Goal: Task Accomplishment & Management: Manage account settings

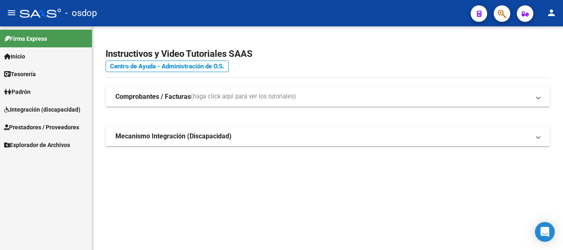
click at [61, 126] on span "Prestadores / Proveedores" at bounding box center [41, 127] width 75 height 9
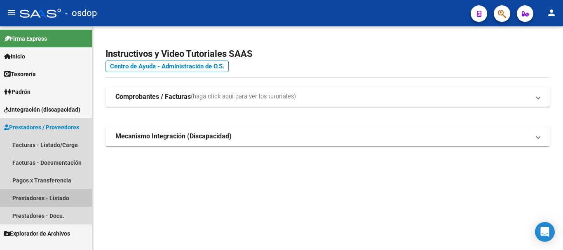
click at [54, 198] on link "Prestadores - Listado" at bounding box center [46, 198] width 92 height 18
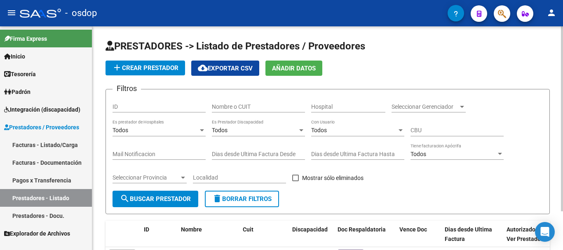
click at [231, 105] on input "Nombre o CUIT" at bounding box center [258, 106] width 93 height 7
click at [550, 237] on div "Open Intercom Messenger" at bounding box center [545, 232] width 22 height 22
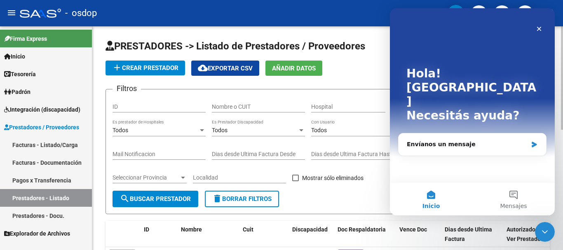
click at [356, 198] on form "Filtros ID Nombre o CUIT Hospital Seleccionar Gerenciador Seleccionar Gerenciad…" at bounding box center [327, 151] width 444 height 125
click at [540, 29] on icon "Cerrar" at bounding box center [538, 29] width 7 height 7
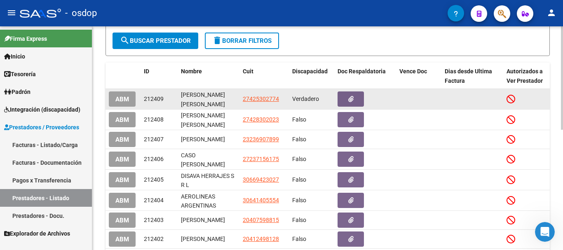
scroll to position [165, 0]
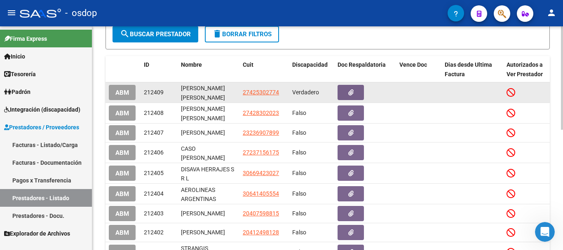
click at [119, 92] on span "ABM" at bounding box center [122, 92] width 14 height 7
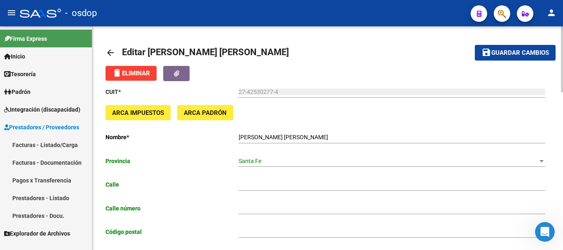
type input "[PERSON_NAME]"
type input "258"
type input "2322"
type input "[DEMOGRAPHIC_DATA]"
type input "869090"
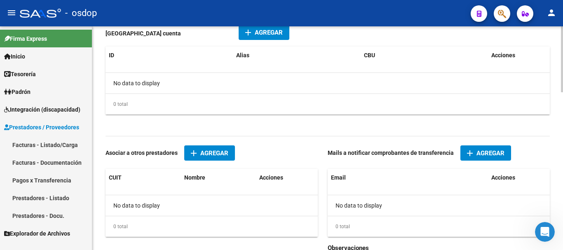
scroll to position [536, 0]
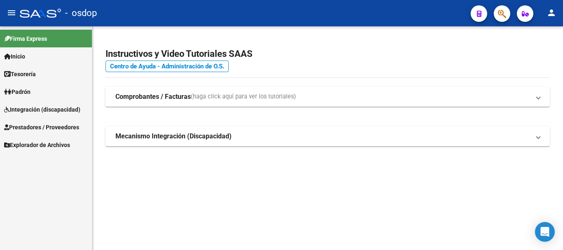
click at [54, 123] on span "Prestadores / Proveedores" at bounding box center [41, 127] width 75 height 9
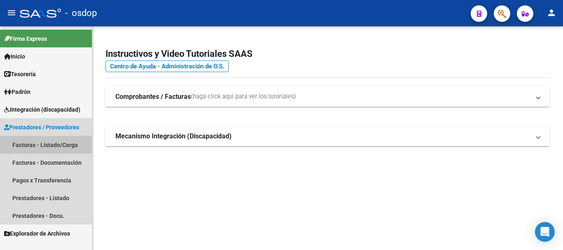
click at [55, 143] on link "Facturas - Listado/Carga" at bounding box center [46, 145] width 92 height 18
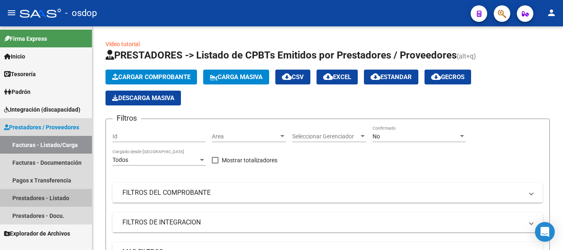
click at [52, 200] on link "Prestadores - Listado" at bounding box center [46, 198] width 92 height 18
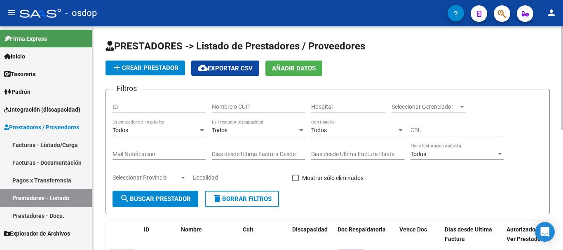
click at [245, 108] on input "Nombre o CUIT" at bounding box center [258, 106] width 93 height 7
click at [227, 105] on input "Nombre o CUIT" at bounding box center [258, 106] width 93 height 7
type input "27337921650"
click at [156, 193] on button "search Buscar Prestador" at bounding box center [155, 199] width 86 height 16
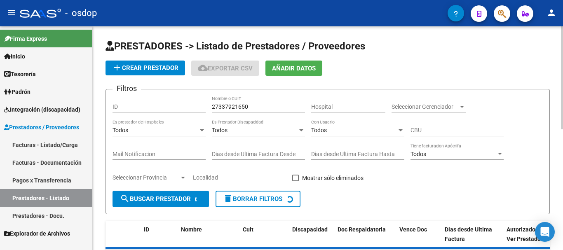
scroll to position [72, 0]
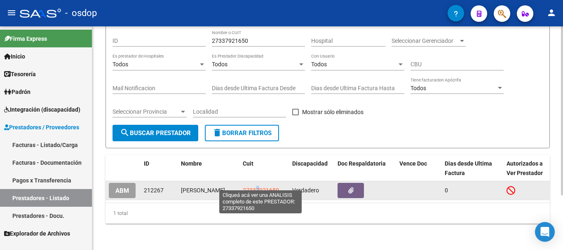
click at [257, 187] on span "27337921650" at bounding box center [261, 190] width 36 height 7
copy span "7"
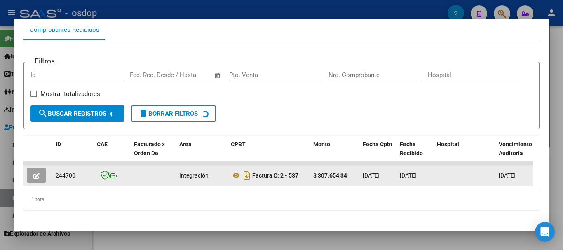
scroll to position [103, 0]
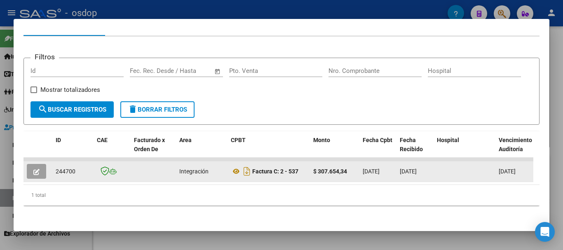
click at [37, 169] on icon "button" at bounding box center [36, 172] width 6 height 6
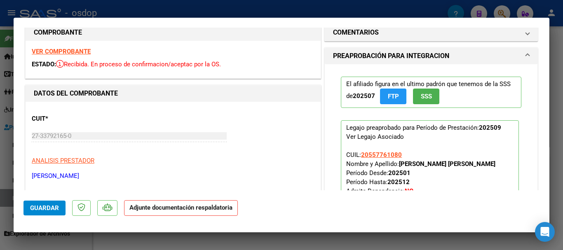
scroll to position [0, 0]
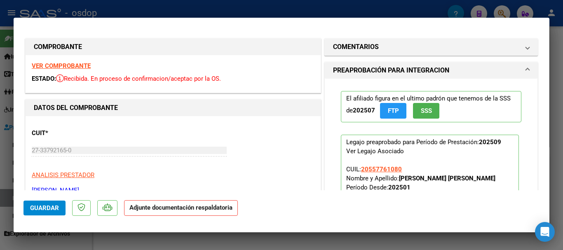
click at [62, 65] on strong "VER COMPROBANTE" at bounding box center [61, 65] width 59 height 7
click at [84, 65] on strong "VER COMPROBANTE" at bounding box center [61, 65] width 59 height 7
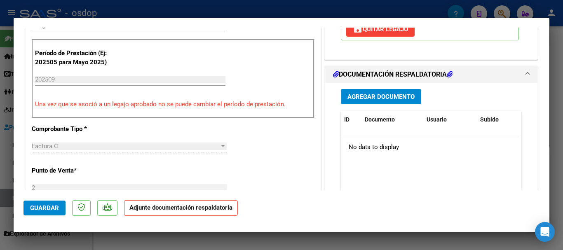
scroll to position [288, 0]
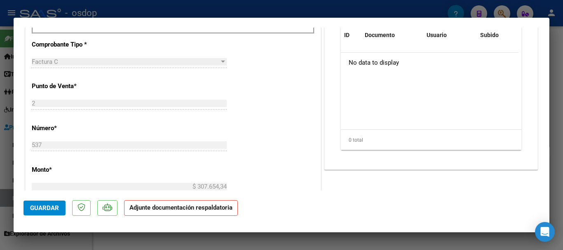
type input "$ 0,00"
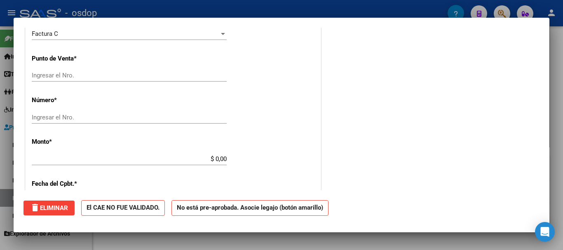
scroll to position [282, 0]
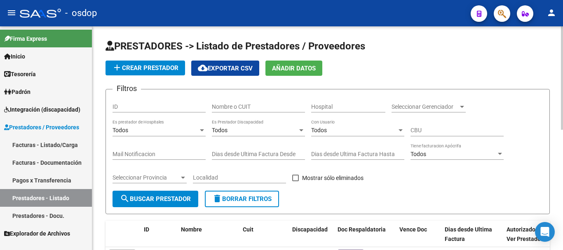
click at [256, 110] on div "Nombre o CUIT" at bounding box center [258, 104] width 93 height 16
type input "27277366091"
click at [158, 198] on span "search Buscar Prestador" at bounding box center [155, 198] width 71 height 7
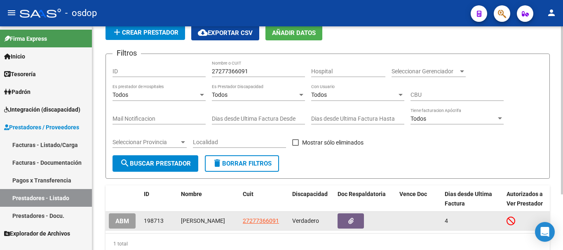
scroll to position [74, 0]
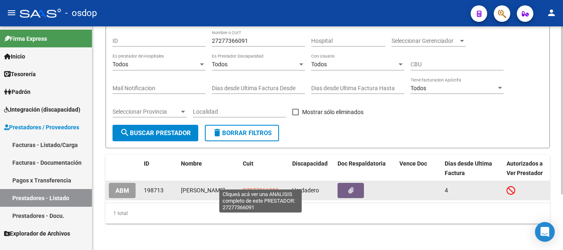
click at [262, 187] on span "27277366091" at bounding box center [261, 190] width 36 height 7
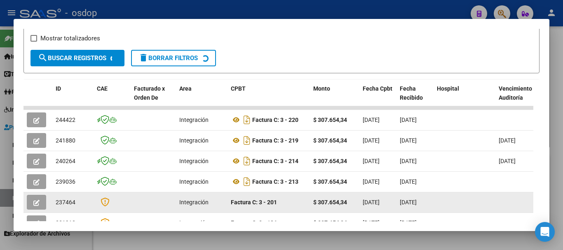
scroll to position [154, 0]
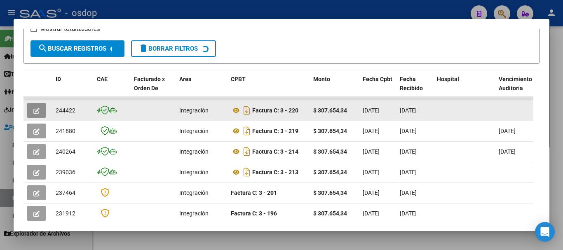
click at [37, 114] on icon "button" at bounding box center [36, 111] width 6 height 6
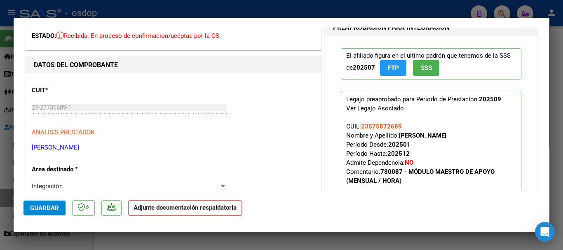
scroll to position [0, 0]
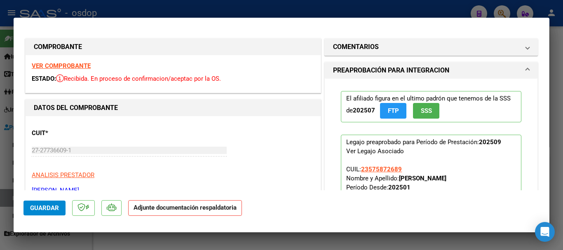
click at [63, 65] on strong "VER COMPROBANTE" at bounding box center [61, 65] width 59 height 7
type input "$ 0,00"
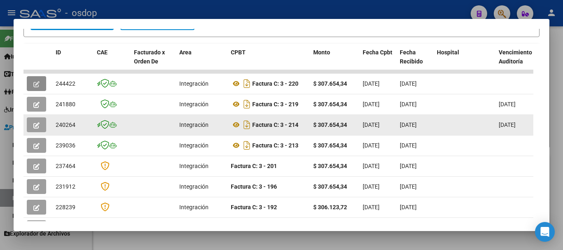
scroll to position [196, 0]
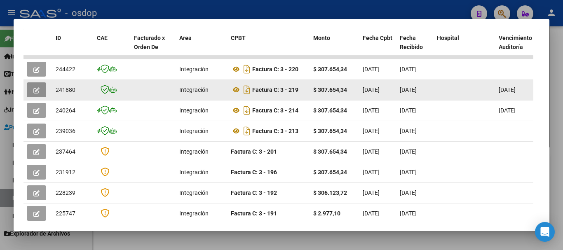
click at [31, 92] on button "button" at bounding box center [36, 89] width 19 height 15
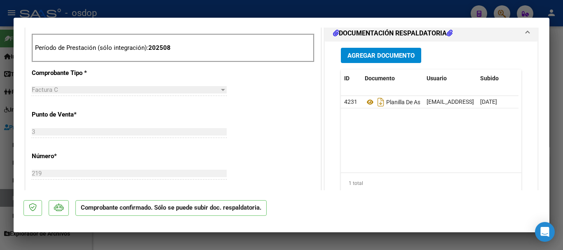
scroll to position [329, 0]
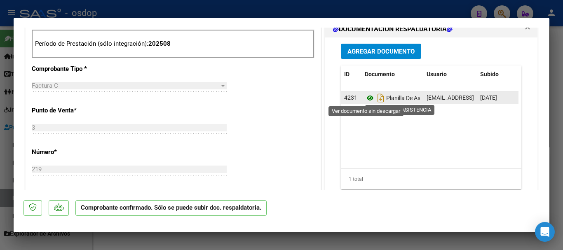
click at [364, 96] on icon at bounding box center [369, 98] width 11 height 10
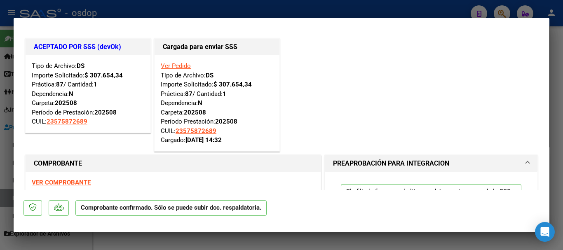
scroll to position [165, 0]
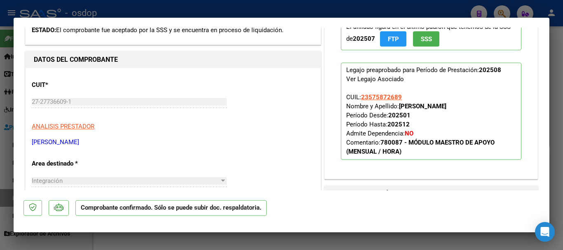
type input "$ 0,00"
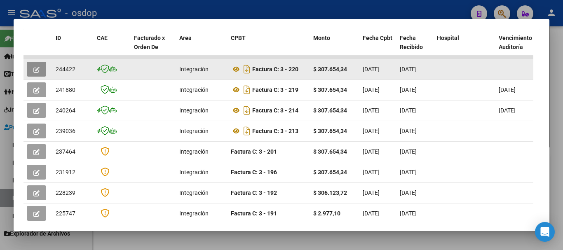
click at [41, 71] on button "button" at bounding box center [36, 69] width 19 height 15
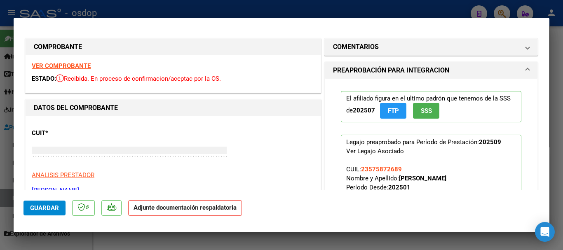
type input "$ 0,00"
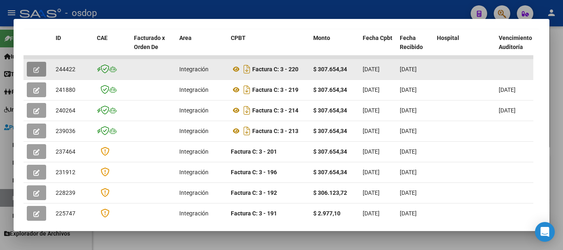
click at [35, 73] on icon "button" at bounding box center [36, 70] width 6 height 6
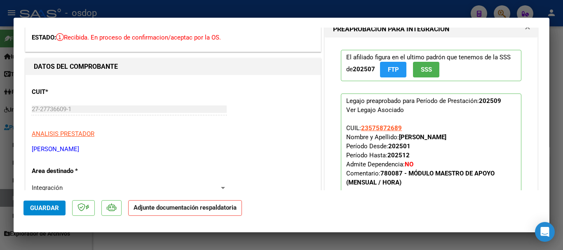
scroll to position [0, 0]
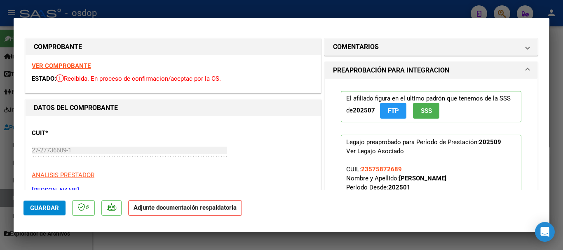
click at [70, 66] on strong "VER COMPROBANTE" at bounding box center [61, 65] width 59 height 7
type input "$ 0,00"
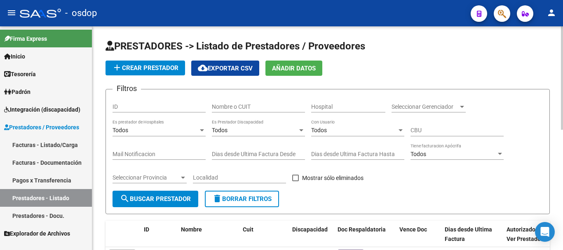
click at [236, 107] on input "Nombre o CUIT" at bounding box center [258, 106] width 93 height 7
click at [155, 198] on span "search Buscar Prestador" at bounding box center [155, 198] width 71 height 7
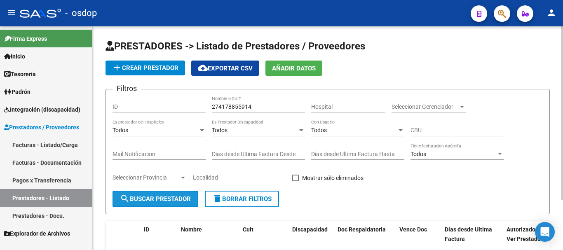
click at [159, 198] on span "search Buscar Prestador" at bounding box center [155, 198] width 71 height 7
click at [269, 106] on input "274178855914" at bounding box center [258, 106] width 93 height 7
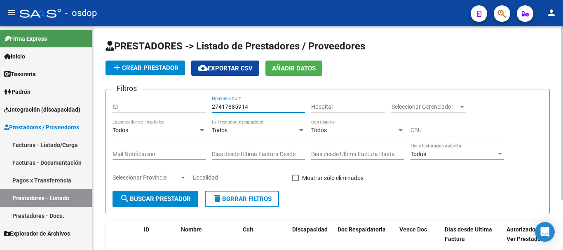
type input "27417885914"
click at [136, 201] on span "search Buscar Prestador" at bounding box center [155, 198] width 71 height 7
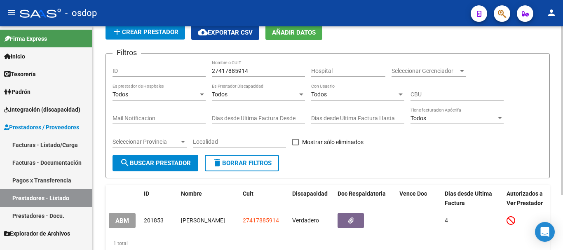
scroll to position [72, 0]
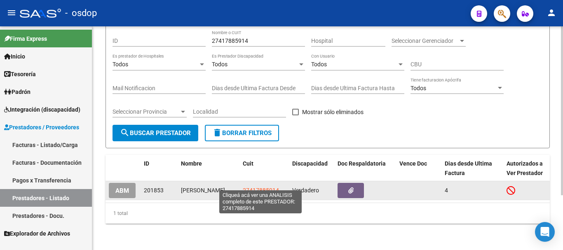
click at [257, 187] on span "27417885914" at bounding box center [261, 190] width 36 height 7
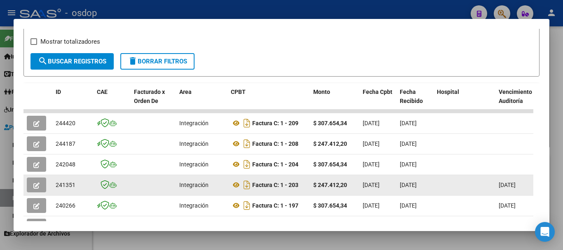
scroll to position [165, 0]
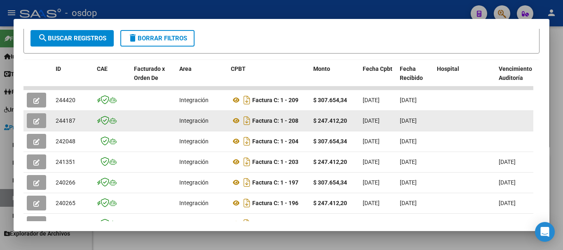
click at [37, 124] on icon "button" at bounding box center [36, 121] width 6 height 6
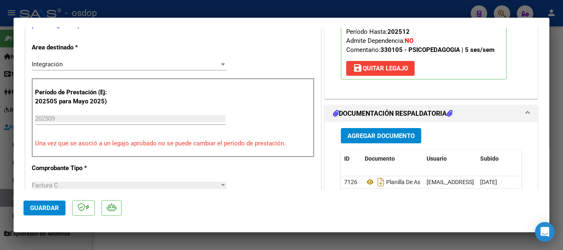
scroll to position [206, 0]
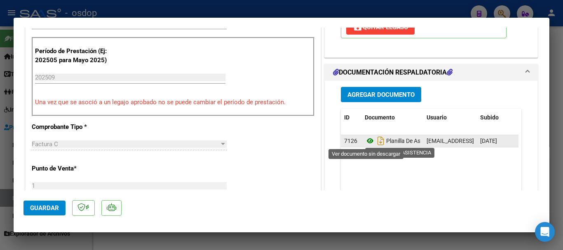
click at [367, 142] on icon at bounding box center [369, 141] width 11 height 10
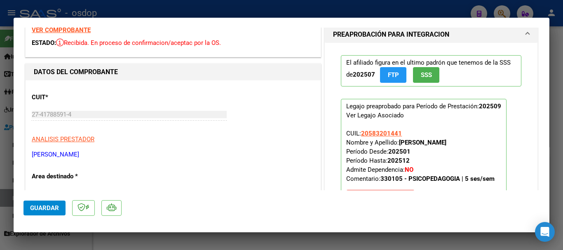
scroll to position [0, 0]
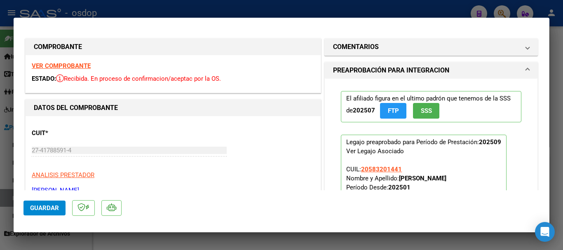
click at [80, 66] on strong "VER COMPROBANTE" at bounding box center [61, 65] width 59 height 7
type input "$ 0,00"
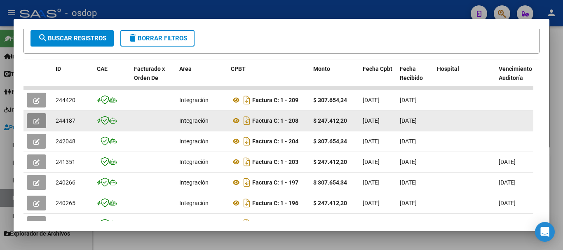
click at [35, 123] on icon "button" at bounding box center [36, 121] width 6 height 6
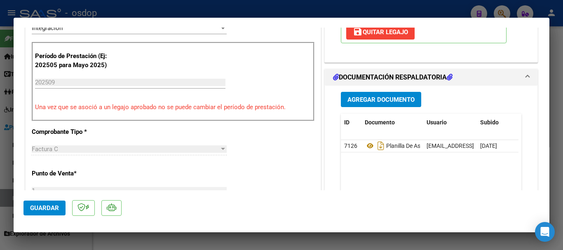
scroll to position [206, 0]
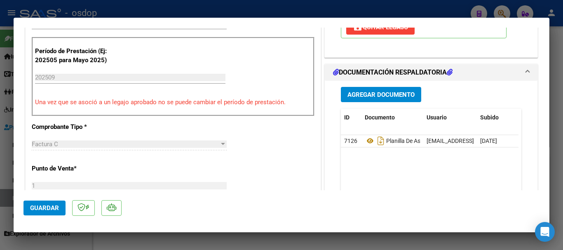
type input "$ 0,00"
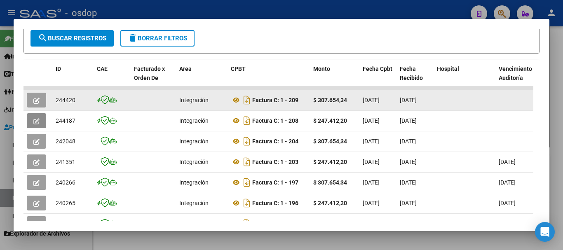
click at [36, 101] on icon "button" at bounding box center [36, 101] width 6 height 6
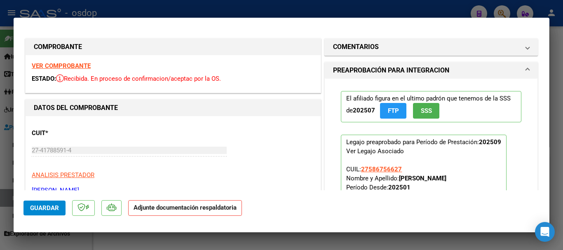
type input "$ 0,00"
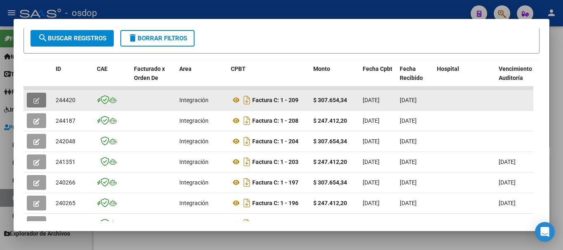
click at [32, 107] on button "button" at bounding box center [36, 100] width 19 height 15
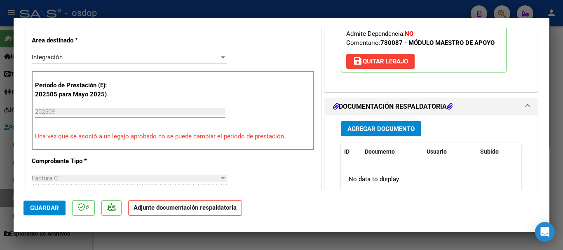
scroll to position [165, 0]
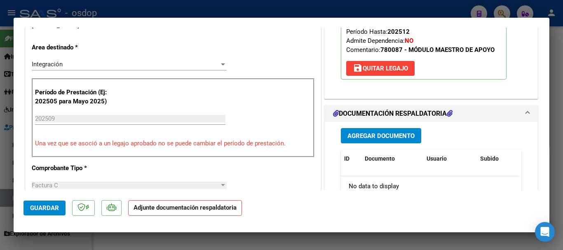
click at [366, 134] on span "Agregar Documento" at bounding box center [380, 135] width 67 height 7
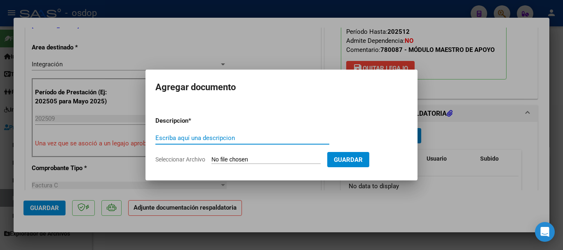
click at [171, 140] on input "Escriba aquí una descripcion" at bounding box center [242, 137] width 174 height 7
type input "P"
type input "planilla asistencia periodo septiembre 2025"
click at [276, 161] on input "Seleccionar Archivo" at bounding box center [265, 160] width 109 height 8
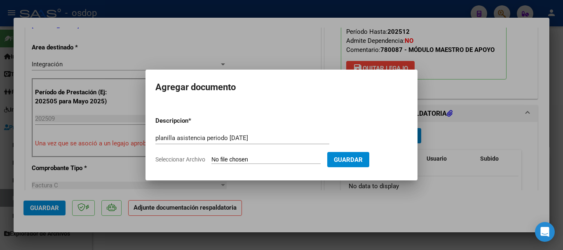
type input "C:\fakepath\planilla farmar -rojas minena .jpeg"
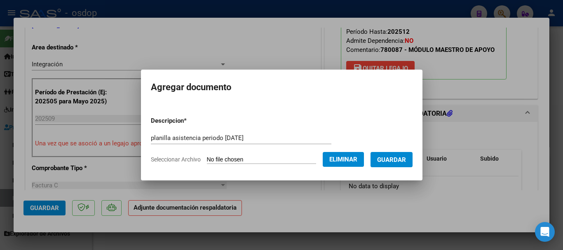
click at [402, 159] on span "Guardar" at bounding box center [391, 159] width 29 height 7
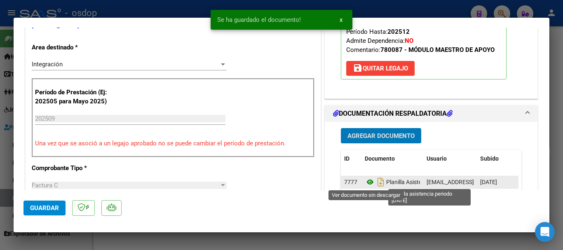
click at [364, 183] on icon at bounding box center [369, 182] width 11 height 10
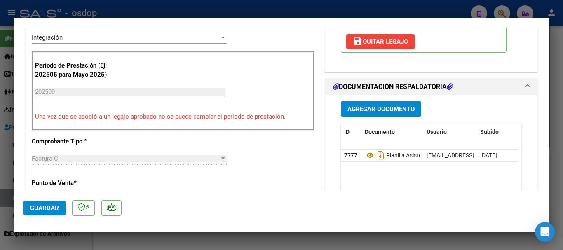
scroll to position [247, 0]
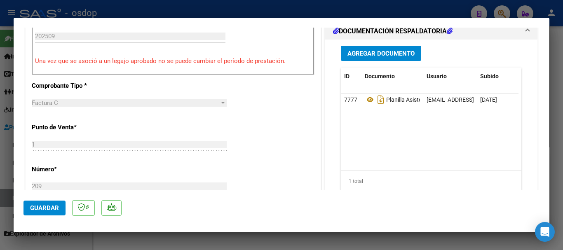
click at [32, 209] on span "Guardar" at bounding box center [44, 207] width 29 height 7
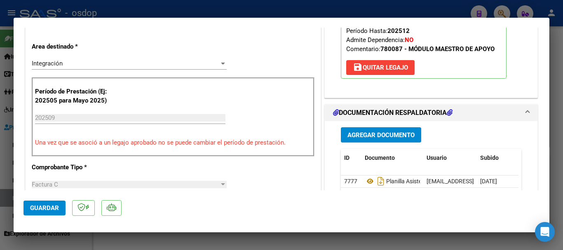
scroll to position [165, 0]
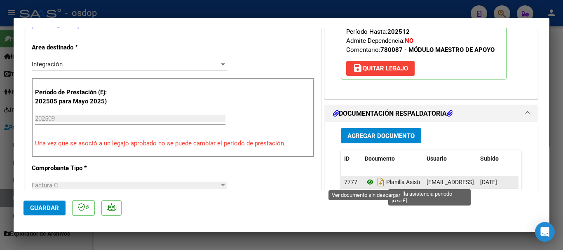
click at [365, 184] on icon at bounding box center [369, 182] width 11 height 10
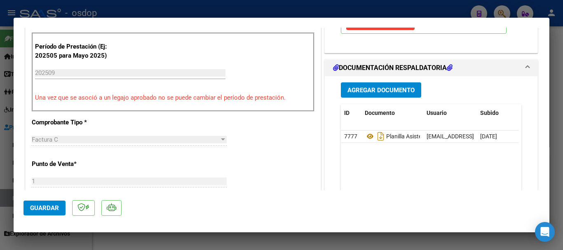
scroll to position [288, 0]
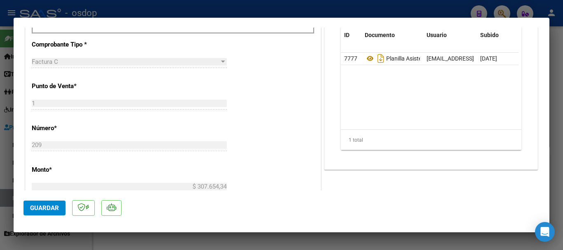
type input "$ 0,00"
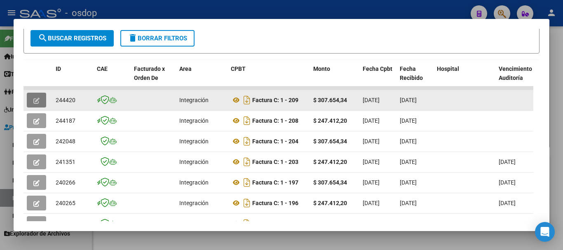
click at [35, 104] on icon "button" at bounding box center [36, 101] width 6 height 6
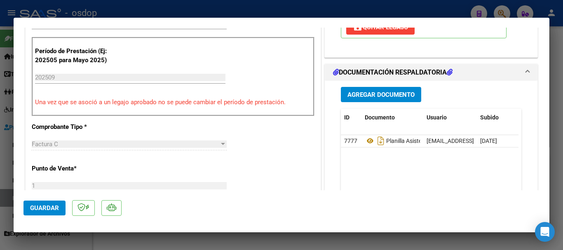
scroll to position [329, 0]
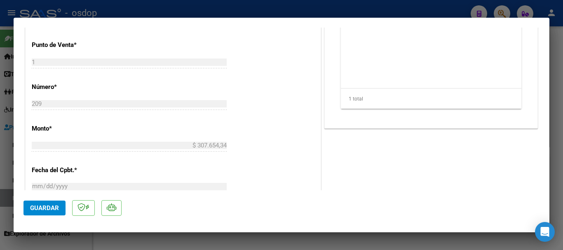
type input "$ 0,00"
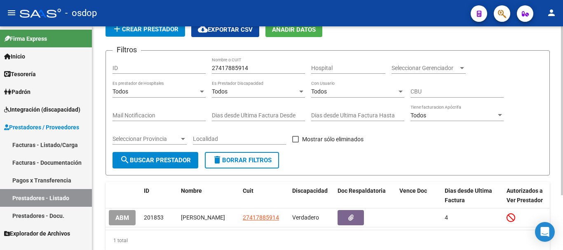
scroll to position [0, 0]
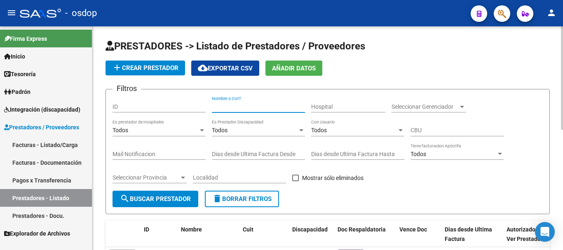
click at [238, 107] on input "Nombre o CUIT" at bounding box center [258, 106] width 93 height 7
type input "27416268318"
click at [170, 201] on span "search Buscar Prestador" at bounding box center [155, 198] width 71 height 7
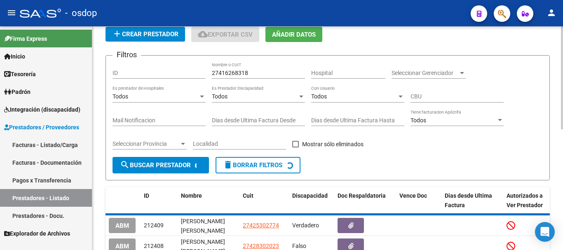
scroll to position [74, 0]
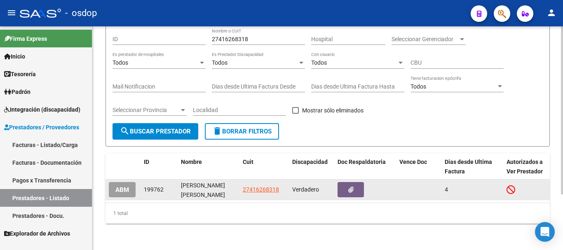
click at [279, 185] on div "27416268318" at bounding box center [264, 189] width 43 height 9
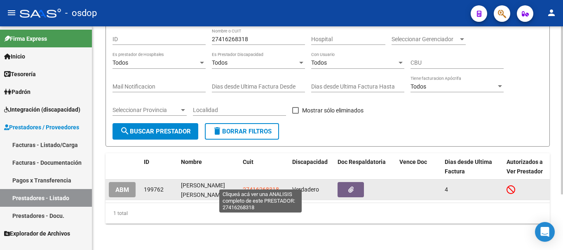
click at [268, 186] on span "27416268318" at bounding box center [261, 189] width 36 height 7
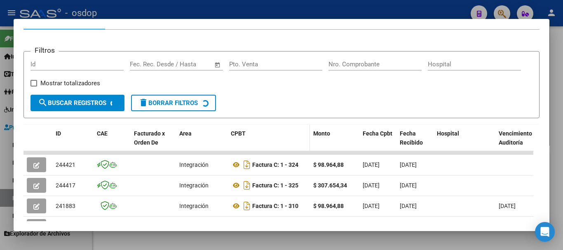
scroll to position [113, 0]
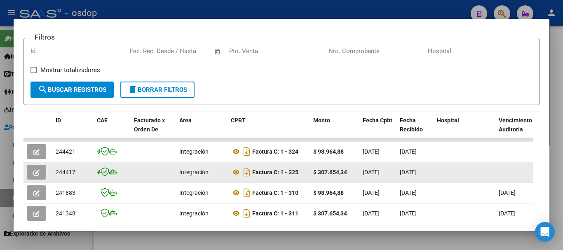
click at [33, 176] on icon "button" at bounding box center [36, 173] width 6 height 6
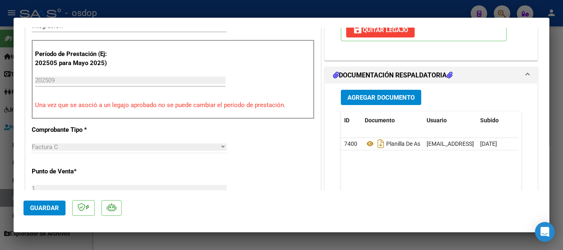
scroll to position [206, 0]
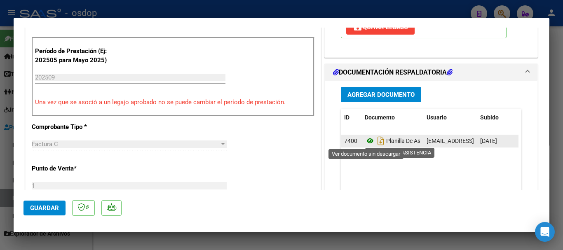
click at [368, 141] on icon at bounding box center [369, 141] width 11 height 10
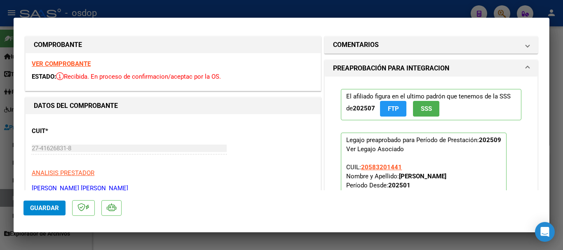
scroll to position [0, 0]
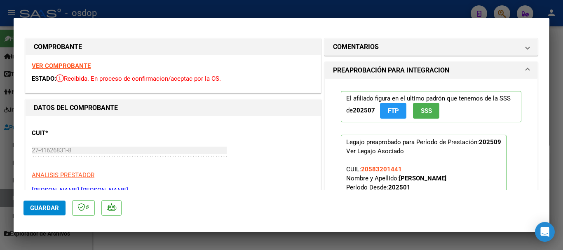
click at [61, 65] on strong "VER COMPROBANTE" at bounding box center [61, 65] width 59 height 7
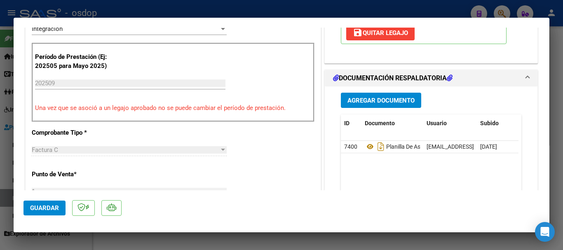
scroll to position [206, 0]
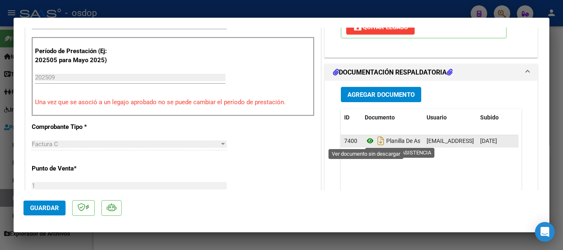
click at [367, 141] on icon at bounding box center [369, 141] width 11 height 10
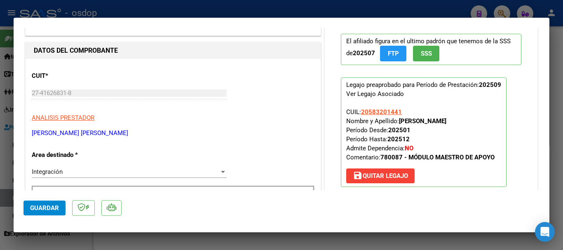
scroll to position [0, 0]
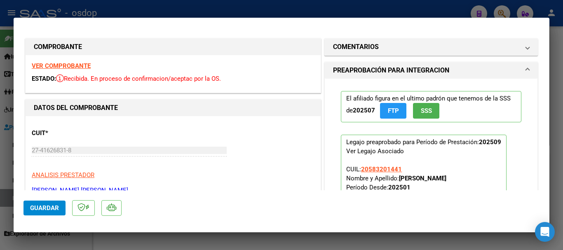
type input "$ 0,00"
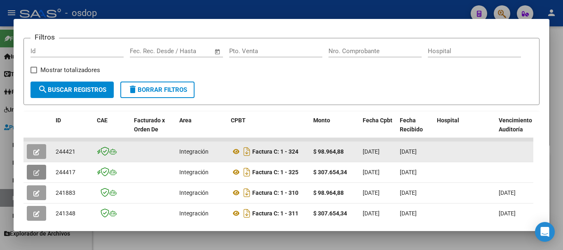
click at [32, 152] on button "button" at bounding box center [36, 151] width 19 height 15
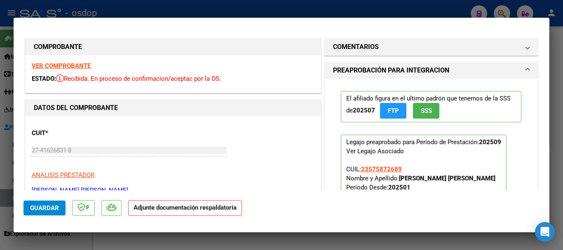
click at [73, 66] on strong "VER COMPROBANTE" at bounding box center [61, 65] width 59 height 7
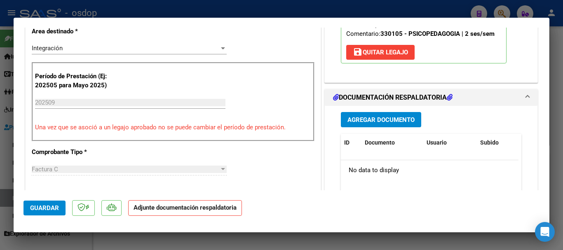
scroll to position [206, 0]
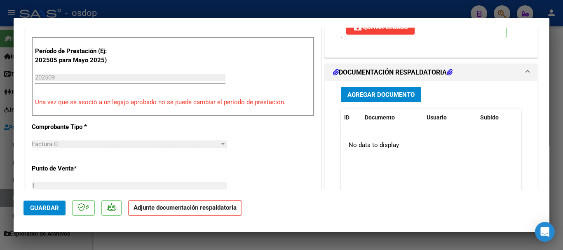
click at [378, 94] on span "Agregar Documento" at bounding box center [380, 94] width 67 height 7
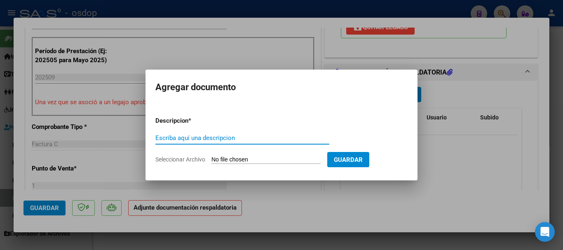
click at [206, 139] on input "Escriba aquí una descripcion" at bounding box center [242, 137] width 174 height 7
type input "planilla asistencia periodo septiembre 2025"
click at [287, 159] on input "Seleccionar Archivo" at bounding box center [265, 160] width 109 height 8
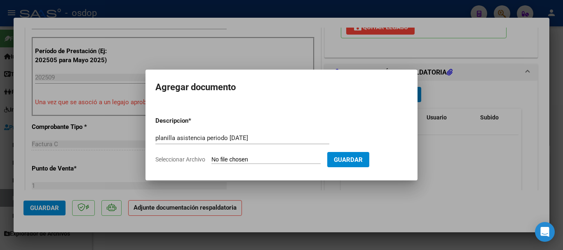
type input "C:\fakepath\planilla ostolaza-iker .jpeg"
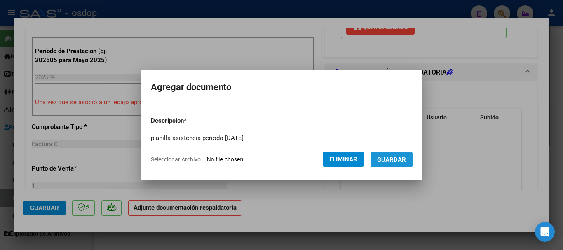
click at [390, 158] on span "Guardar" at bounding box center [391, 159] width 29 height 7
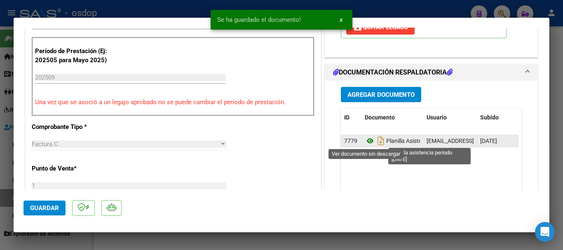
click at [366, 142] on icon at bounding box center [369, 141] width 11 height 10
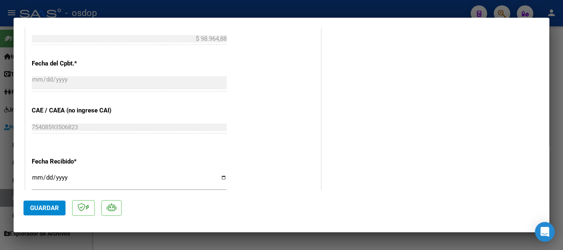
scroll to position [453, 0]
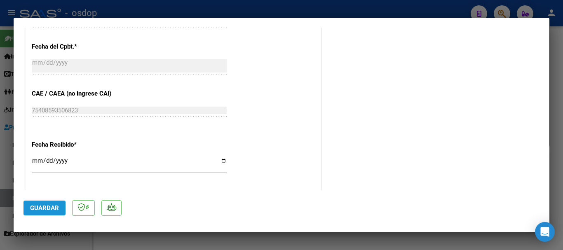
click at [33, 206] on span "Guardar" at bounding box center [44, 207] width 29 height 7
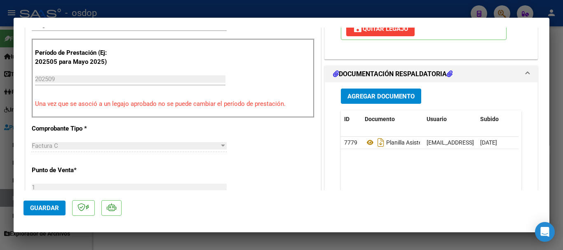
scroll to position [206, 0]
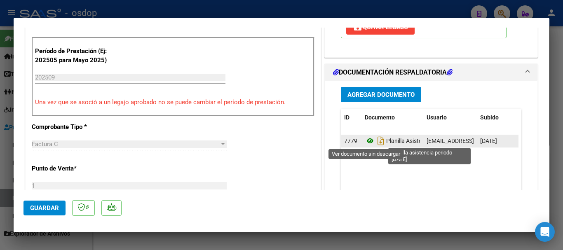
click at [369, 138] on icon at bounding box center [369, 141] width 11 height 10
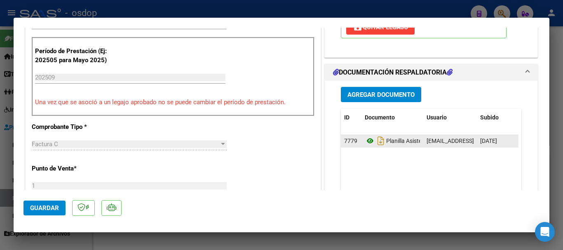
type input "$ 0,00"
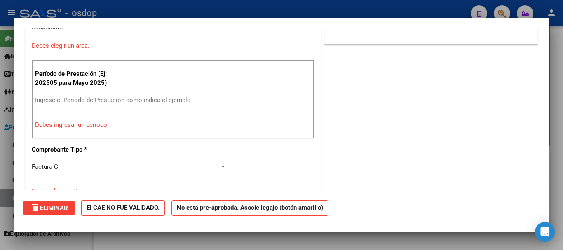
scroll to position [0, 0]
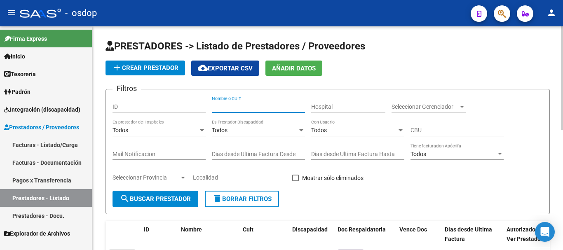
click at [229, 108] on input "Nombre o CUIT" at bounding box center [258, 106] width 93 height 7
type input "27396339698"
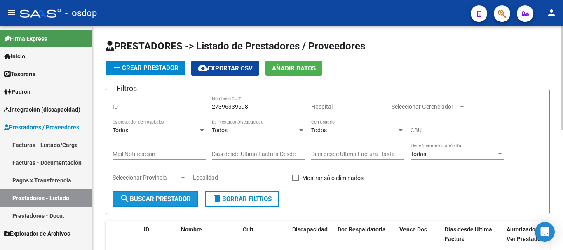
click at [139, 202] on span "search Buscar Prestador" at bounding box center [155, 198] width 71 height 7
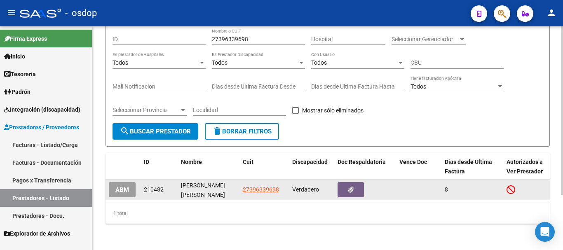
click at [270, 187] on app-link-go-to "27396339698" at bounding box center [261, 189] width 36 height 9
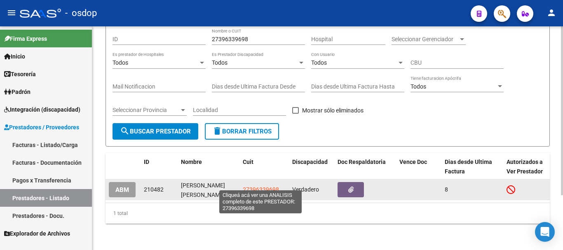
click at [266, 186] on span "27396339698" at bounding box center [261, 189] width 36 height 7
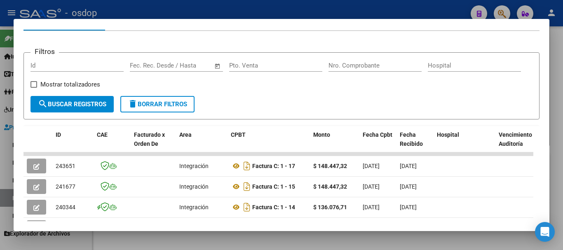
scroll to position [124, 0]
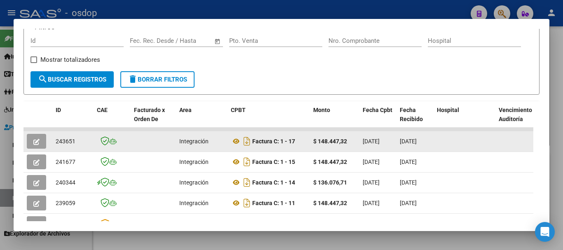
click at [36, 145] on icon "button" at bounding box center [36, 142] width 6 height 6
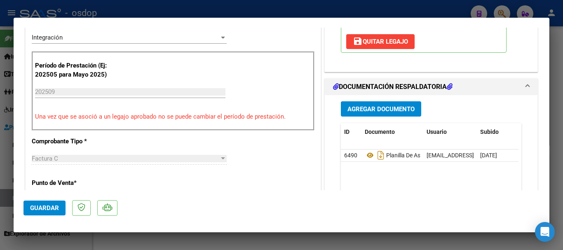
scroll to position [206, 0]
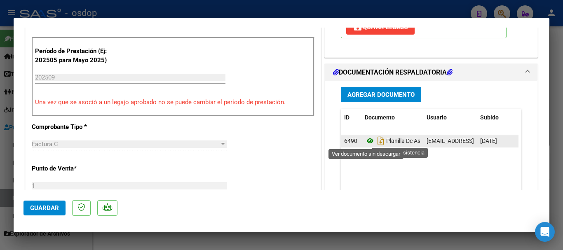
click at [367, 144] on icon at bounding box center [369, 141] width 11 height 10
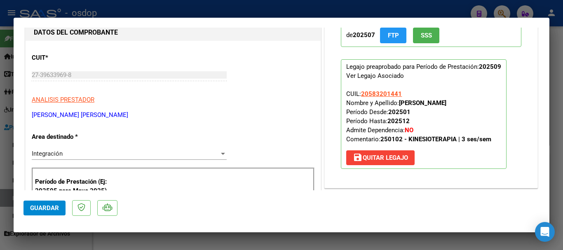
scroll to position [0, 0]
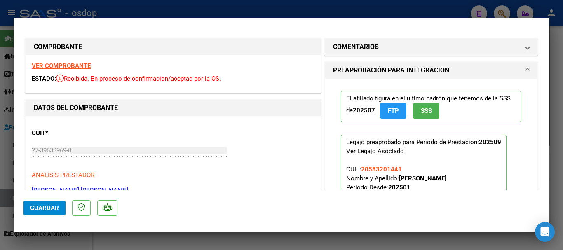
click at [64, 67] on strong "VER COMPROBANTE" at bounding box center [61, 65] width 59 height 7
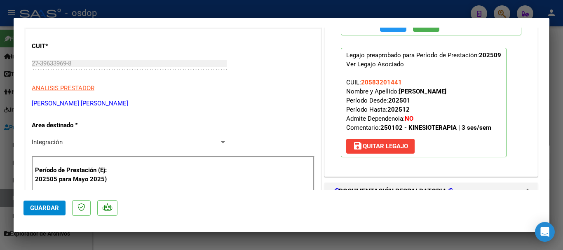
scroll to position [82, 0]
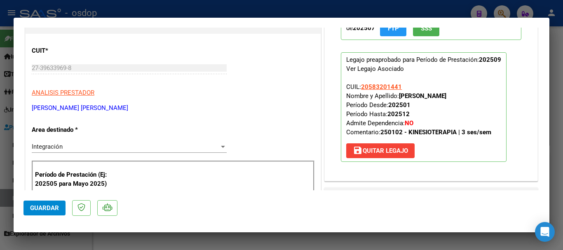
type input "$ 0,00"
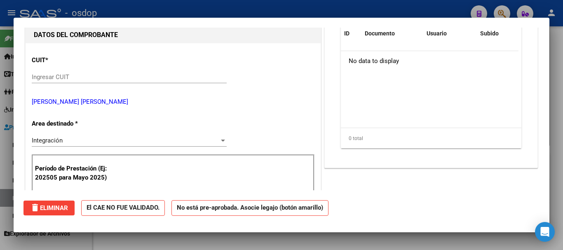
scroll to position [0, 0]
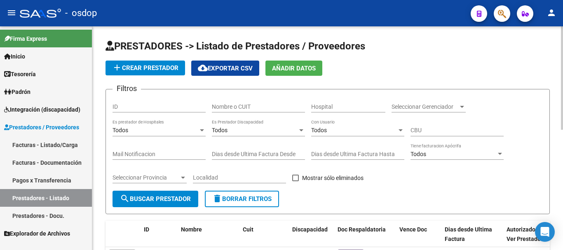
click at [235, 110] on div "Nombre o CUIT" at bounding box center [258, 104] width 93 height 16
type input "27294213150"
click at [188, 201] on span "search Buscar Prestador" at bounding box center [155, 198] width 71 height 7
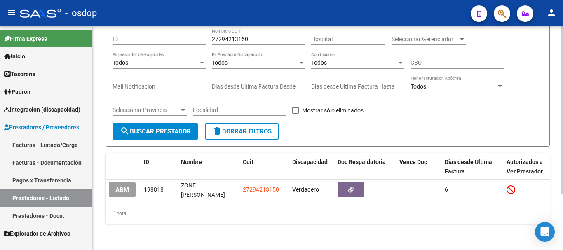
scroll to position [74, 0]
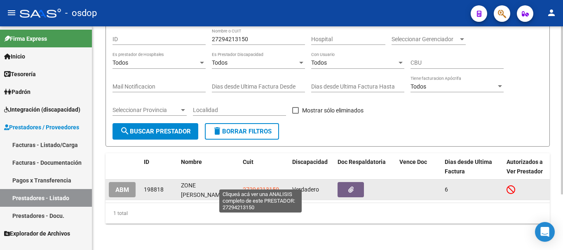
click at [269, 186] on span "27294213150" at bounding box center [261, 189] width 36 height 7
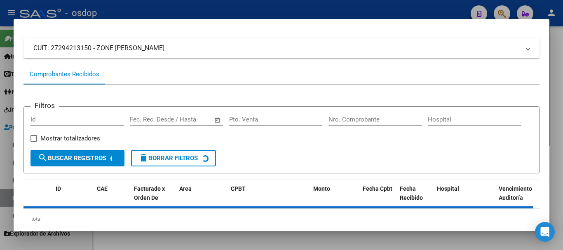
scroll to position [72, 0]
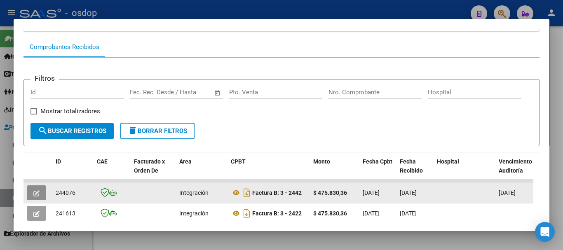
click at [35, 193] on span "button" at bounding box center [36, 192] width 6 height 7
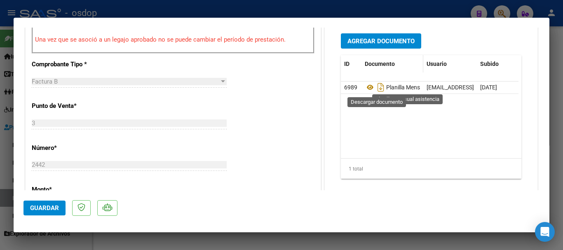
scroll to position [247, 0]
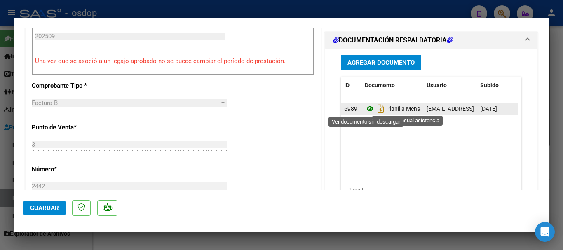
click at [368, 111] on icon at bounding box center [369, 109] width 11 height 10
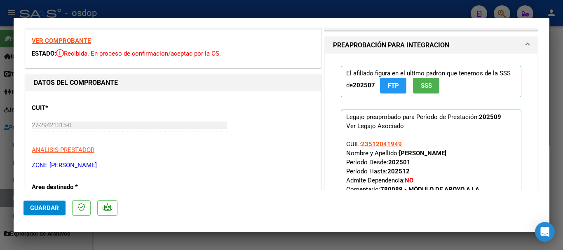
scroll to position [0, 0]
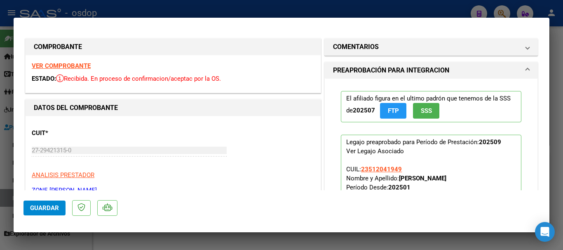
click at [57, 63] on strong "VER COMPROBANTE" at bounding box center [61, 65] width 59 height 7
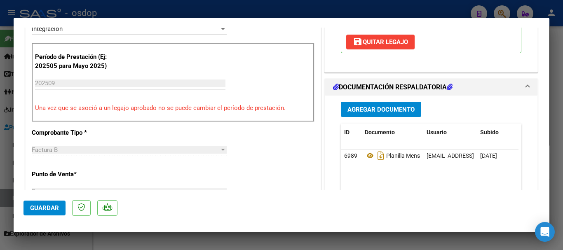
scroll to position [206, 0]
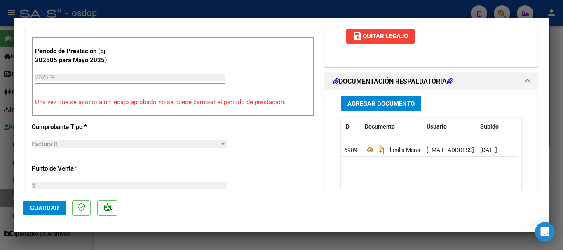
type input "$ 0,00"
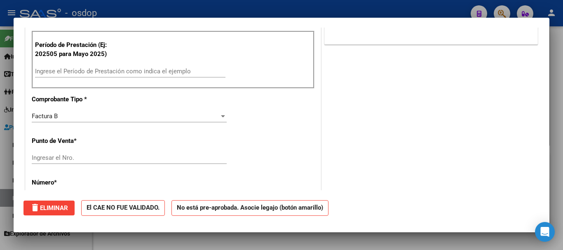
scroll to position [0, 0]
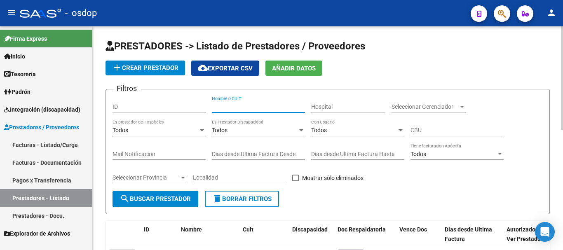
click at [236, 108] on input "Nombre o CUIT" at bounding box center [258, 106] width 93 height 7
type input "27391912233"
click at [174, 193] on button "search Buscar Prestador" at bounding box center [155, 199] width 86 height 16
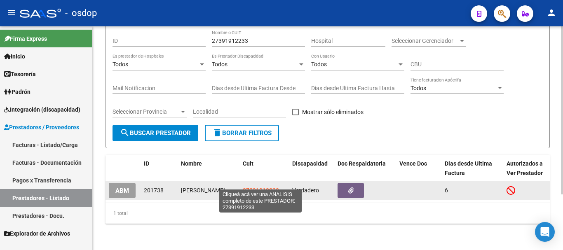
click at [257, 187] on span "27391912233" at bounding box center [261, 190] width 36 height 7
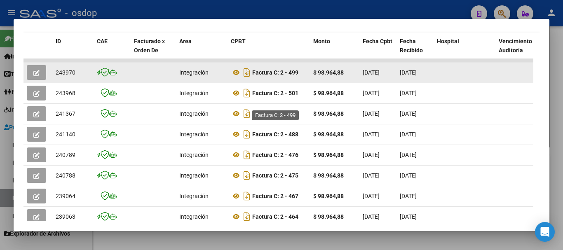
scroll to position [161, 0]
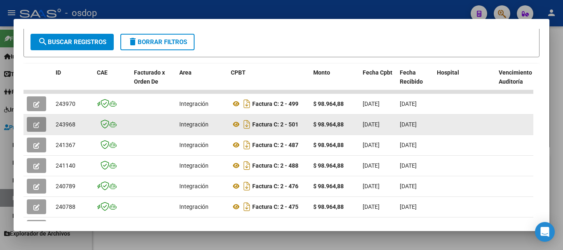
click at [38, 128] on icon "button" at bounding box center [36, 125] width 6 height 6
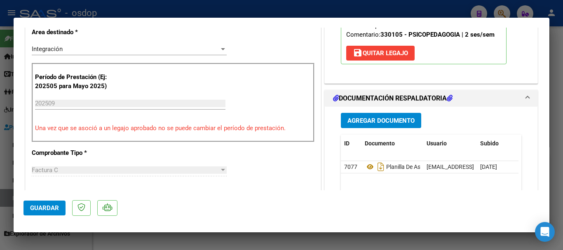
scroll to position [206, 0]
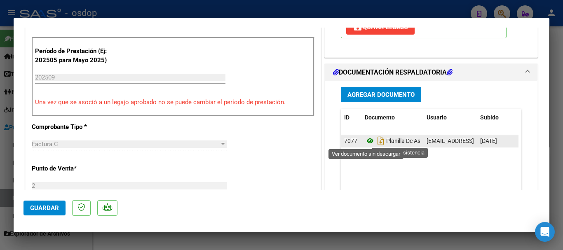
click at [365, 143] on icon at bounding box center [369, 141] width 11 height 10
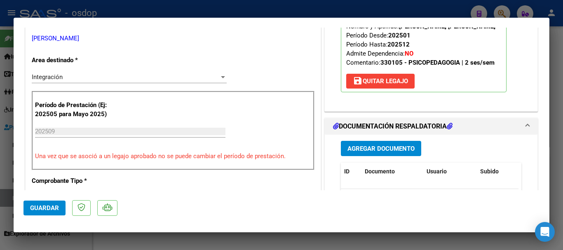
scroll to position [0, 0]
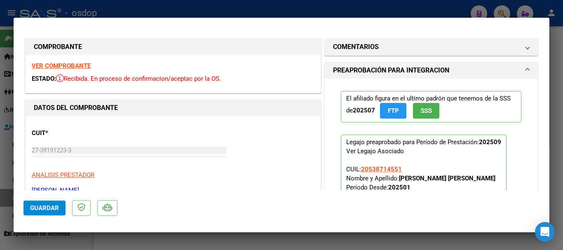
click at [61, 69] on strong "VER COMPROBANTE" at bounding box center [61, 65] width 59 height 7
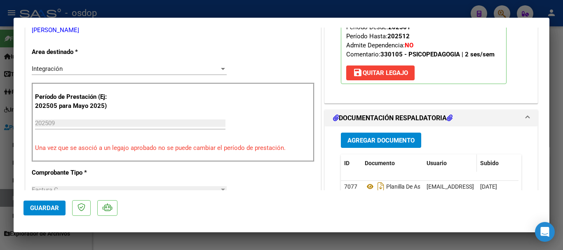
scroll to position [165, 0]
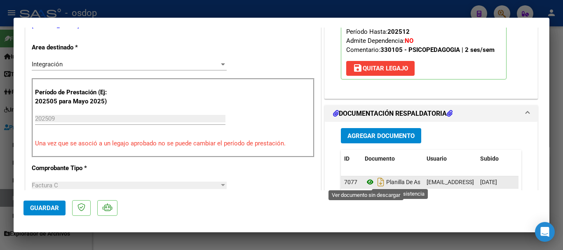
click at [367, 180] on icon at bounding box center [369, 182] width 11 height 10
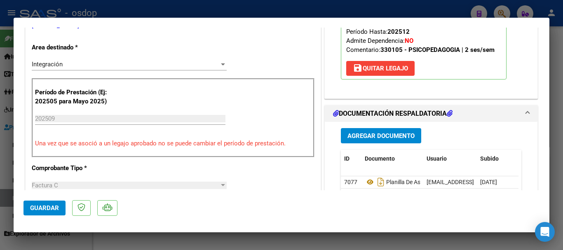
type input "$ 0,00"
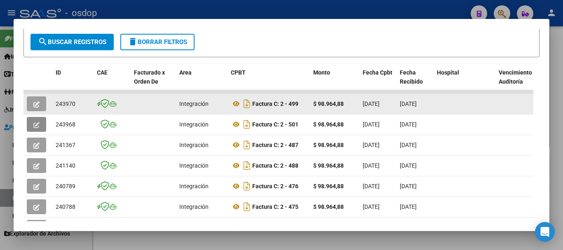
click at [36, 107] on icon "button" at bounding box center [36, 104] width 6 height 6
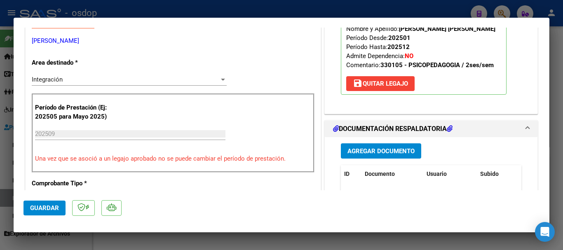
scroll to position [206, 0]
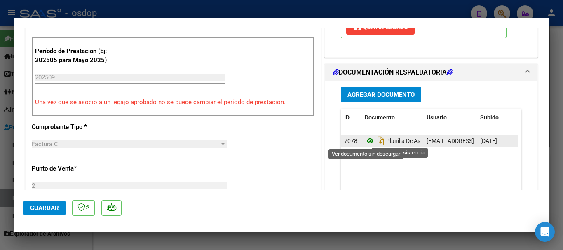
click at [364, 140] on icon at bounding box center [369, 141] width 11 height 10
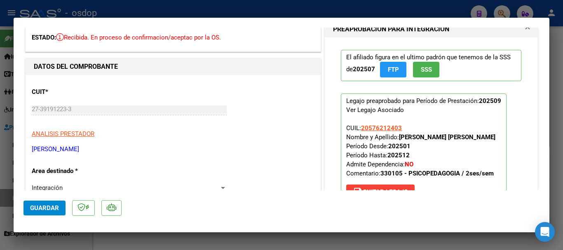
scroll to position [0, 0]
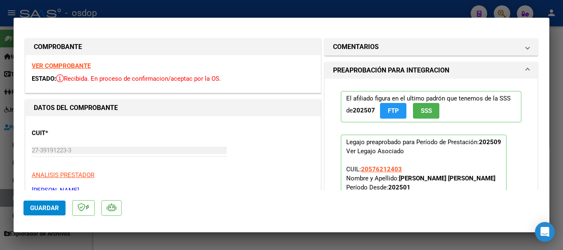
click at [85, 65] on strong "VER COMPROBANTE" at bounding box center [61, 65] width 59 height 7
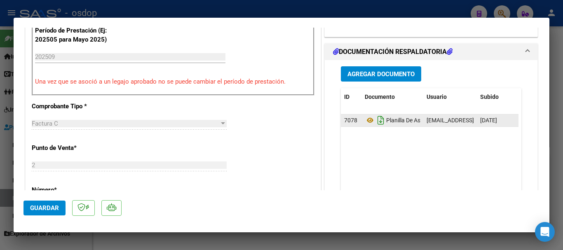
scroll to position [206, 0]
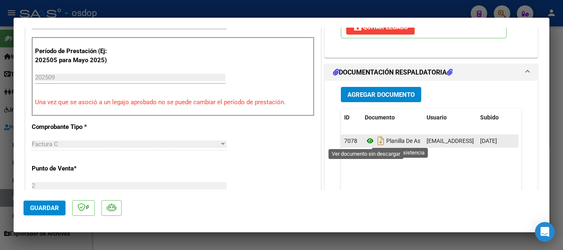
click at [366, 139] on icon at bounding box center [369, 141] width 11 height 10
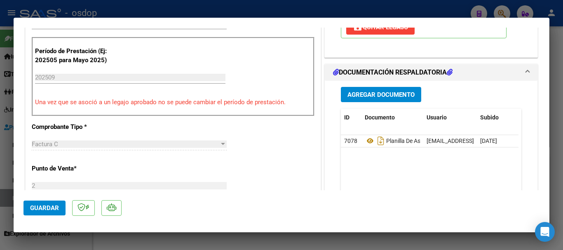
type input "$ 0,00"
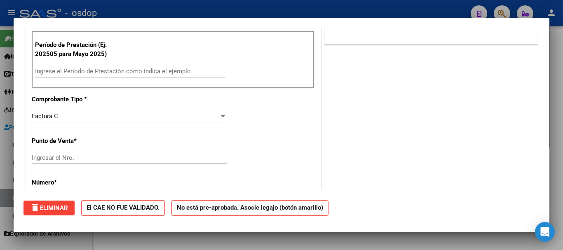
scroll to position [0, 0]
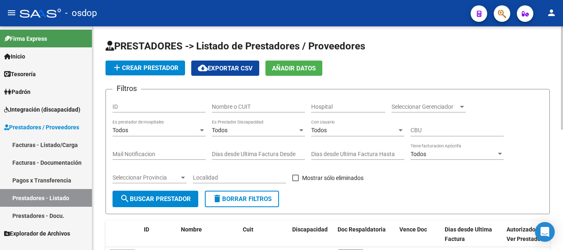
click at [225, 105] on input "Nombre o CUIT" at bounding box center [258, 106] width 93 height 7
type input "27407525472"
click at [124, 196] on mat-icon "search" at bounding box center [125, 199] width 10 height 10
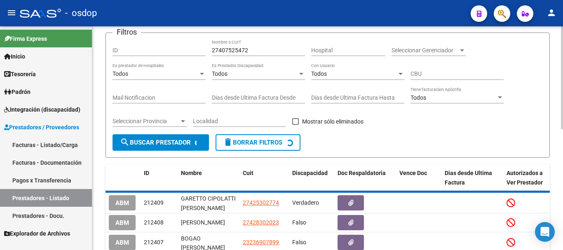
scroll to position [74, 0]
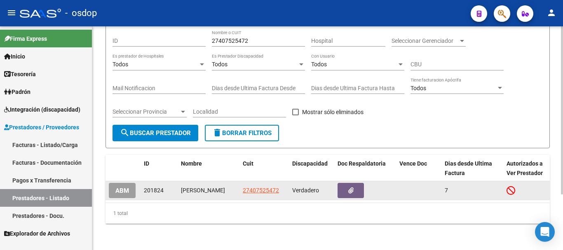
click at [255, 187] on span "27407525472" at bounding box center [261, 190] width 36 height 7
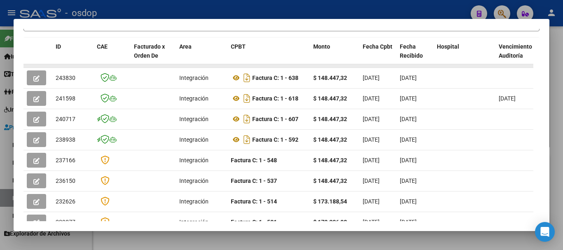
scroll to position [124, 0]
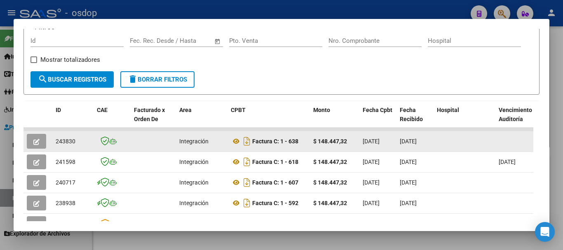
click at [39, 145] on icon "button" at bounding box center [36, 142] width 6 height 6
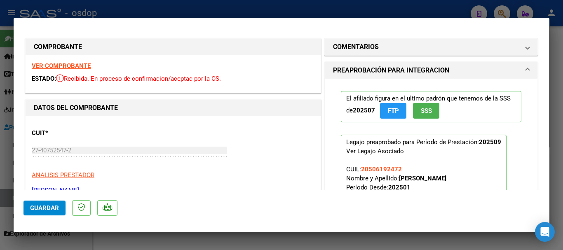
click at [76, 62] on strong "VER COMPROBANTE" at bounding box center [61, 65] width 59 height 7
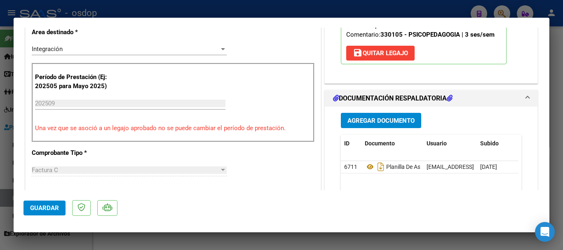
scroll to position [206, 0]
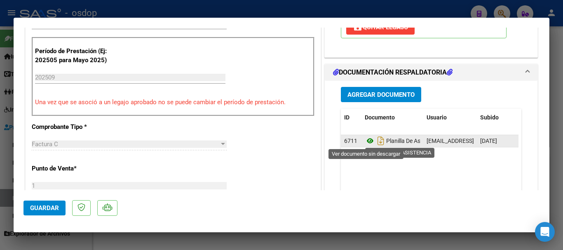
click at [364, 145] on icon at bounding box center [369, 141] width 11 height 10
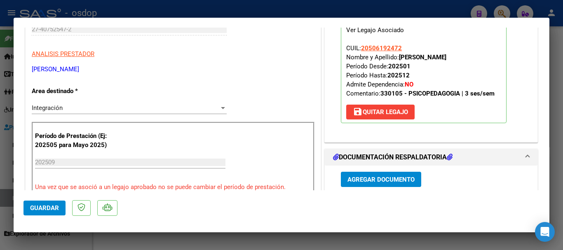
scroll to position [124, 0]
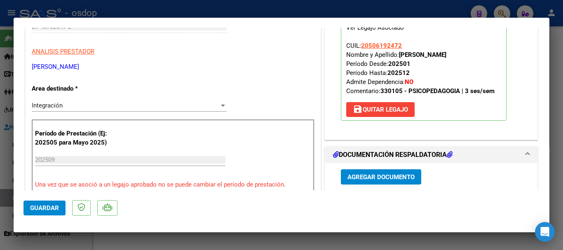
type input "$ 0,00"
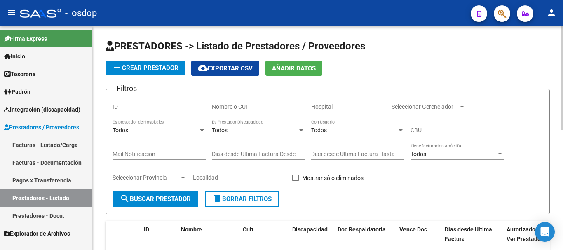
click at [239, 108] on input "Nombre o CUIT" at bounding box center [258, 106] width 93 height 7
type input "27258893811"
click at [173, 196] on span "search Buscar Prestador" at bounding box center [155, 198] width 71 height 7
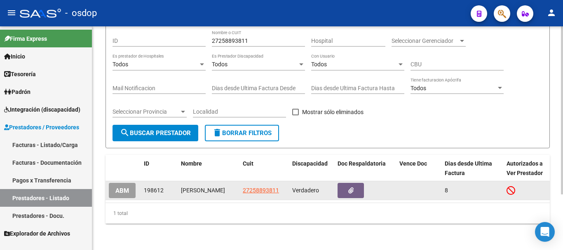
scroll to position [74, 0]
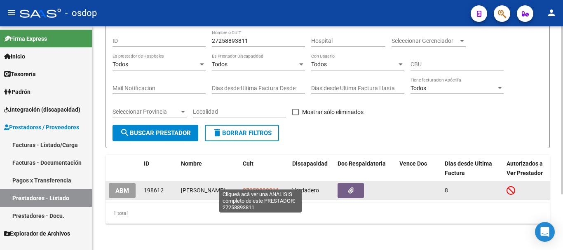
click at [260, 187] on span "27258893811" at bounding box center [261, 190] width 36 height 7
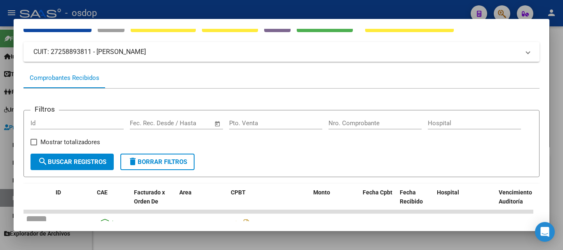
scroll to position [82, 0]
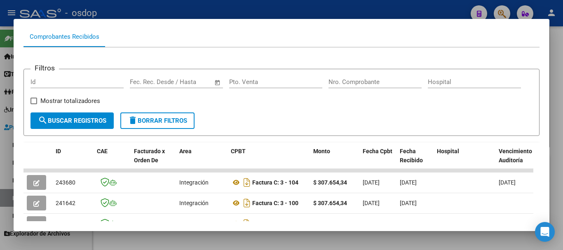
click at [327, 127] on form "Filtros Id Fecha inicio – Fecha fin Fec. Rec. Desde / Hasta Pto. Venta Nro. Com…" at bounding box center [281, 102] width 516 height 67
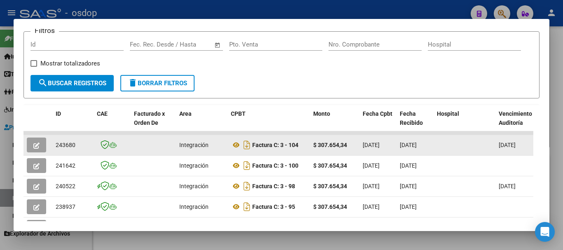
scroll to position [124, 0]
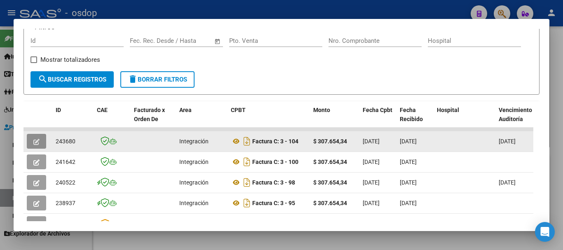
click at [37, 145] on icon "button" at bounding box center [36, 142] width 6 height 6
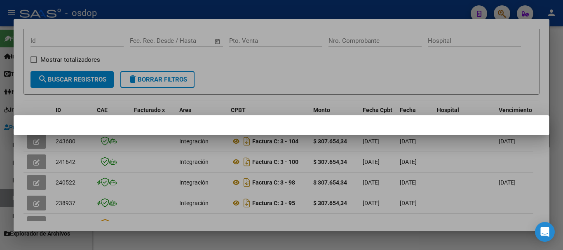
click at [87, 126] on mat-dialog-container at bounding box center [281, 125] width 535 height 20
click at [242, 53] on div at bounding box center [281, 125] width 563 height 250
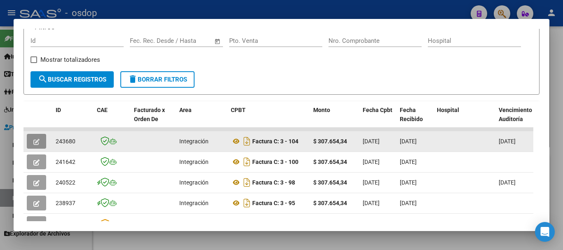
click at [32, 147] on button "button" at bounding box center [36, 141] width 19 height 15
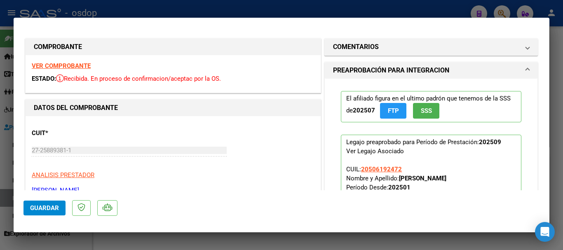
click at [128, 133] on div "CUIT * 27-25889381-1 Ingresar CUIT ANALISIS PRESTADOR [PERSON_NAME] [PERSON_NAM…" at bounding box center [173, 158] width 282 height 72
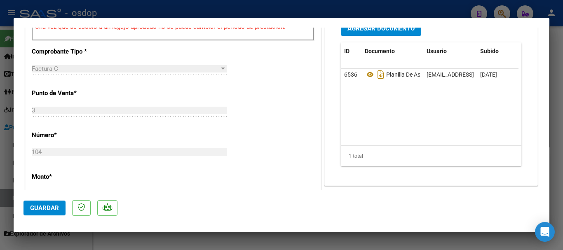
scroll to position [288, 0]
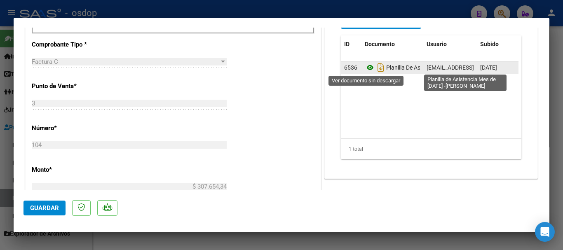
click at [365, 70] on icon at bounding box center [369, 68] width 11 height 10
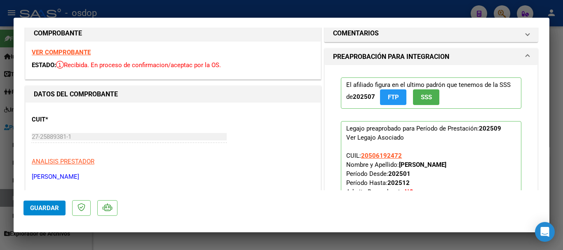
scroll to position [0, 0]
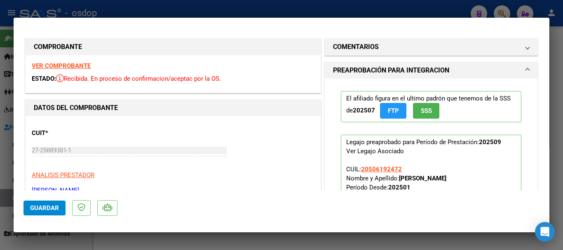
click at [56, 68] on strong "VER COMPROBANTE" at bounding box center [61, 65] width 59 height 7
type input "$ 0,00"
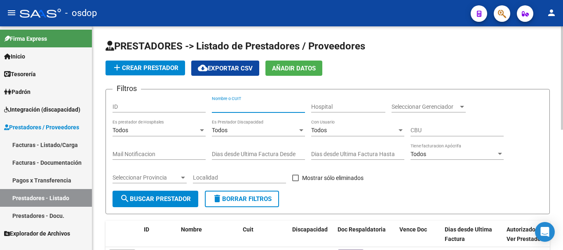
click at [231, 103] on input "Nombre o CUIT" at bounding box center [258, 106] width 93 height 7
type input "27260372934"
click at [162, 203] on button "search Buscar Prestador" at bounding box center [155, 199] width 86 height 16
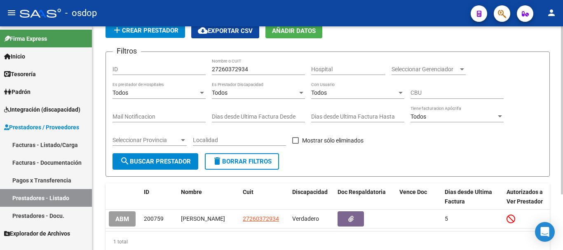
scroll to position [74, 0]
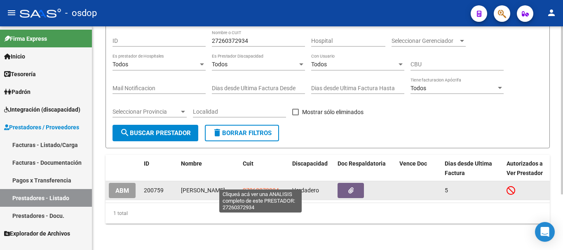
click at [253, 187] on span "27260372934" at bounding box center [261, 190] width 36 height 7
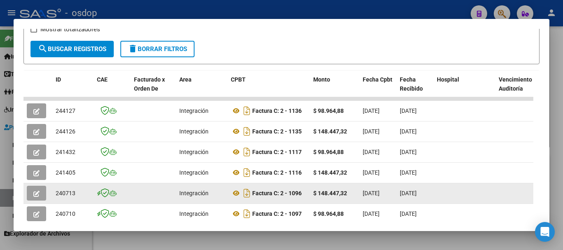
scroll to position [196, 0]
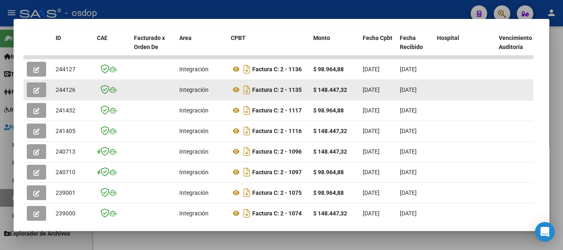
click at [37, 92] on icon "button" at bounding box center [36, 90] width 6 height 6
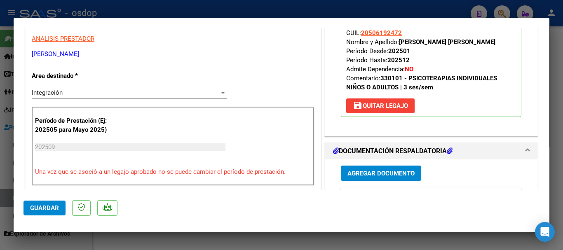
scroll to position [206, 0]
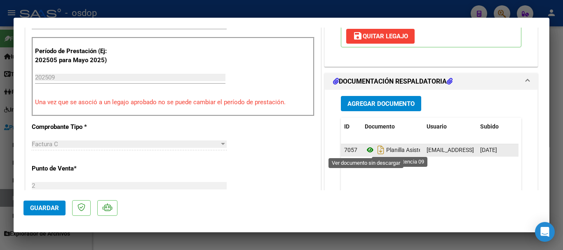
click at [368, 150] on icon at bounding box center [369, 150] width 11 height 10
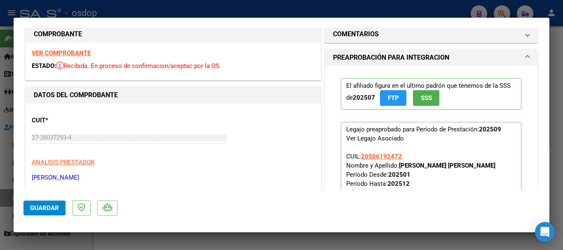
scroll to position [0, 0]
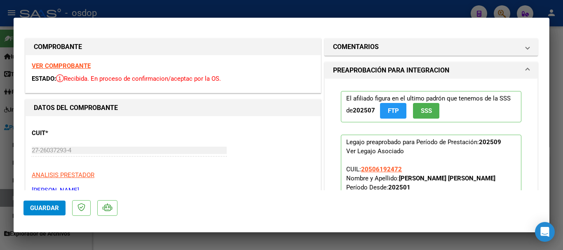
click at [86, 66] on strong "VER COMPROBANTE" at bounding box center [61, 65] width 59 height 7
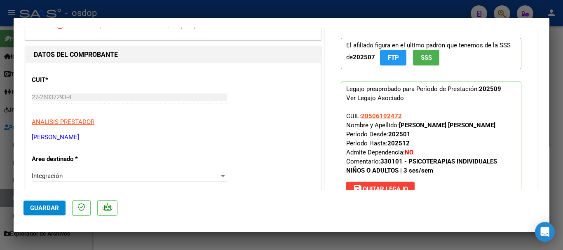
scroll to position [124, 0]
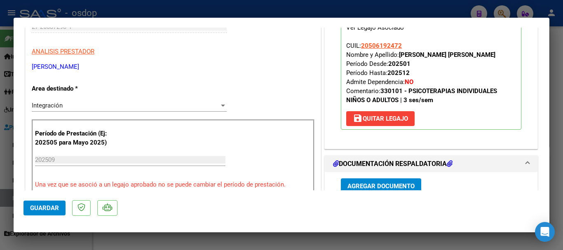
type input "$ 0,00"
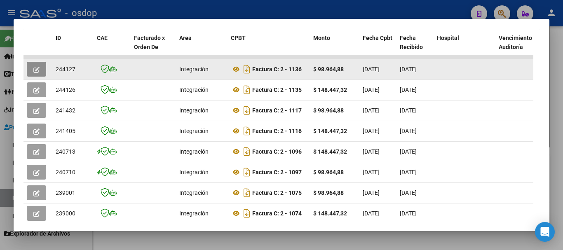
click at [34, 70] on icon "button" at bounding box center [36, 70] width 6 height 6
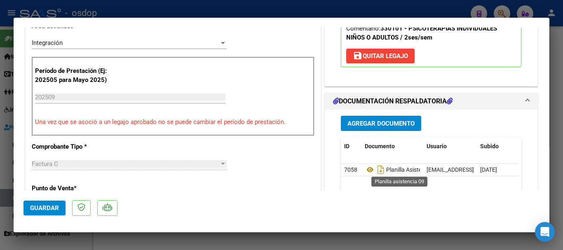
scroll to position [206, 0]
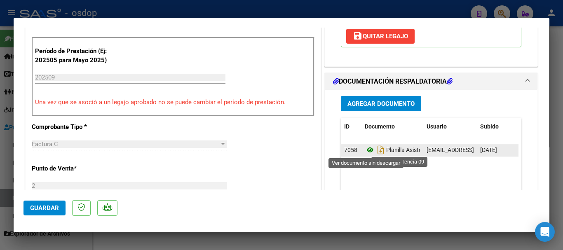
click at [366, 151] on icon at bounding box center [369, 150] width 11 height 10
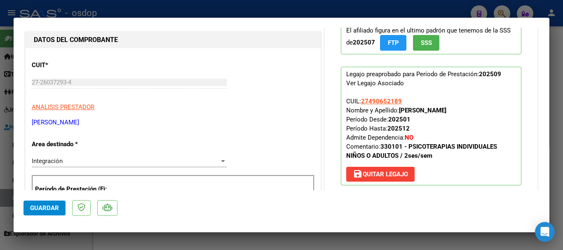
scroll to position [0, 0]
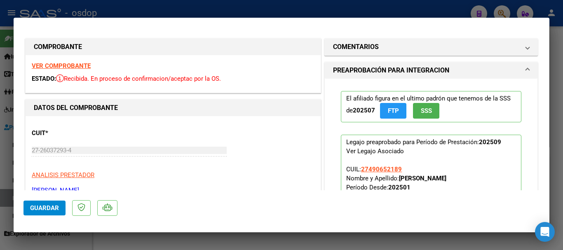
click at [70, 66] on strong "VER COMPROBANTE" at bounding box center [61, 65] width 59 height 7
type input "$ 0,00"
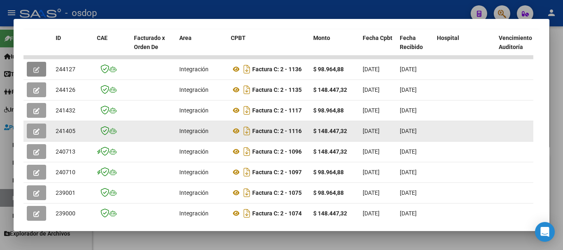
scroll to position [72, 0]
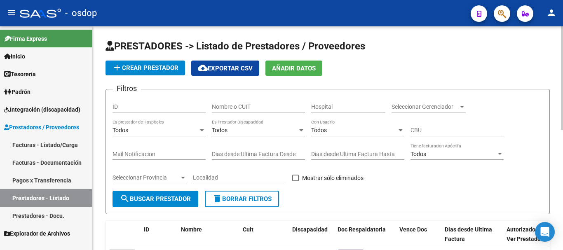
click at [255, 107] on input "Nombre o CUIT" at bounding box center [258, 106] width 93 height 7
type input "27396352090"
click at [156, 198] on span "search Buscar Prestador" at bounding box center [155, 198] width 71 height 7
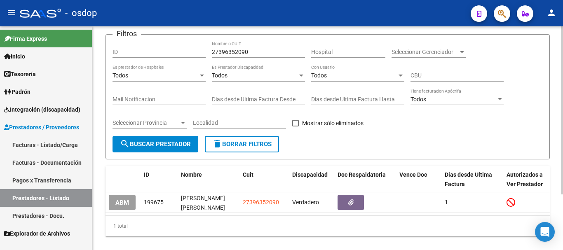
scroll to position [74, 0]
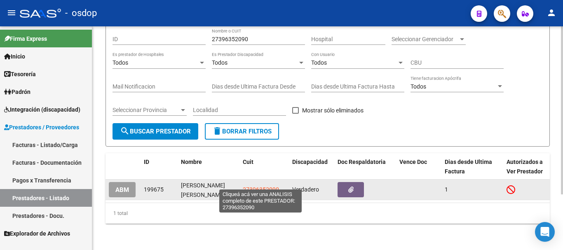
click at [257, 186] on span "27396352090" at bounding box center [261, 189] width 36 height 7
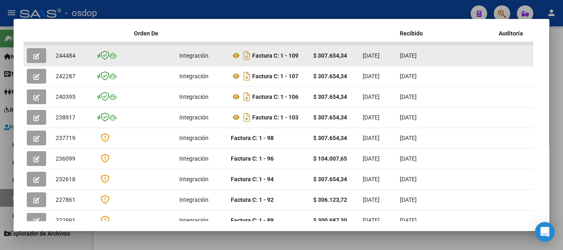
scroll to position [196, 0]
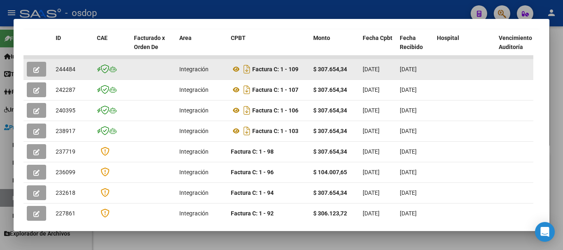
click at [37, 73] on icon "button" at bounding box center [36, 70] width 6 height 6
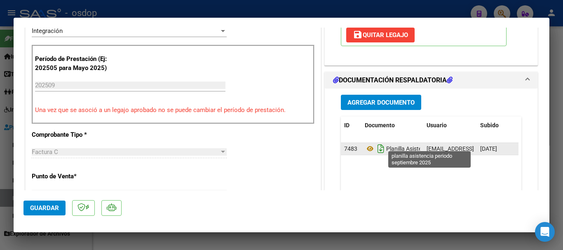
scroll to position [206, 0]
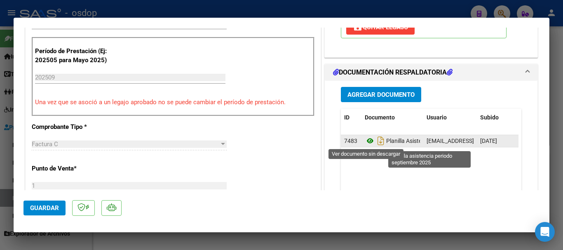
click at [367, 142] on icon at bounding box center [369, 141] width 11 height 10
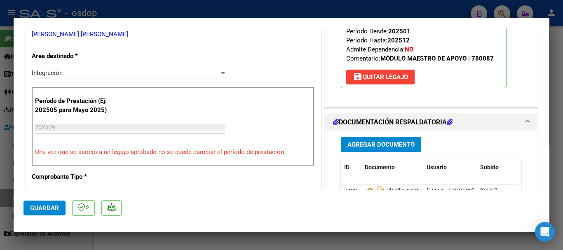
scroll to position [0, 0]
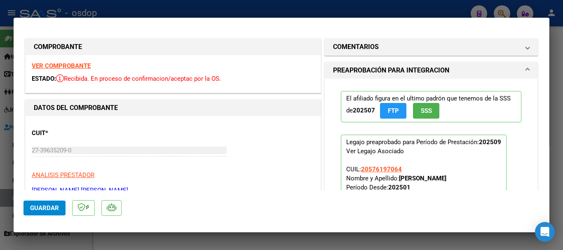
click at [70, 63] on strong "VER COMPROBANTE" at bounding box center [61, 65] width 59 height 7
type input "$ 0,00"
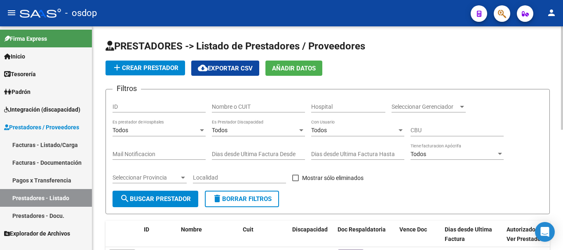
click at [226, 106] on input "Nombre o CUIT" at bounding box center [258, 106] width 93 height 7
type input "27359395731"
click at [164, 204] on button "search Buscar Prestador" at bounding box center [155, 199] width 86 height 16
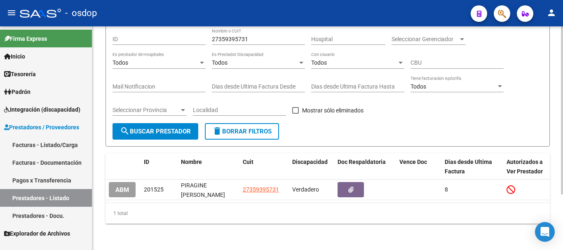
scroll to position [74, 0]
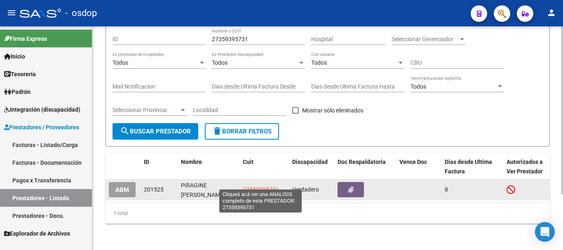
click at [252, 186] on span "27359395731" at bounding box center [261, 189] width 36 height 7
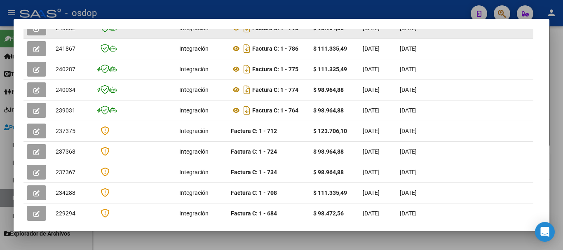
scroll to position [196, 0]
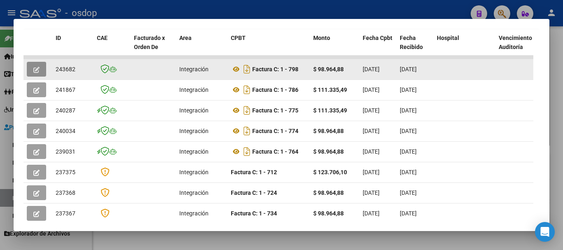
click at [29, 72] on button "button" at bounding box center [36, 69] width 19 height 15
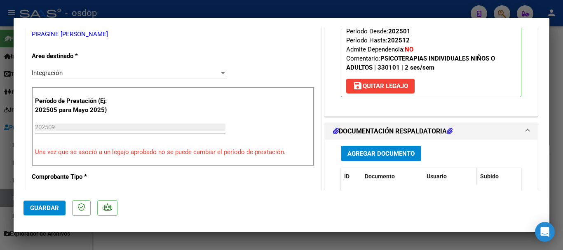
scroll to position [206, 0]
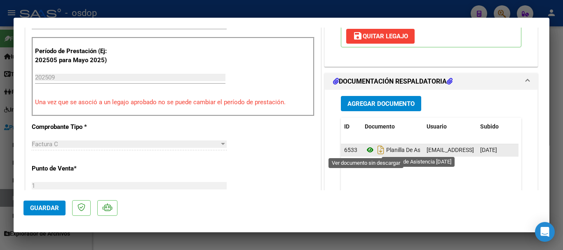
click at [367, 150] on icon at bounding box center [369, 150] width 11 height 10
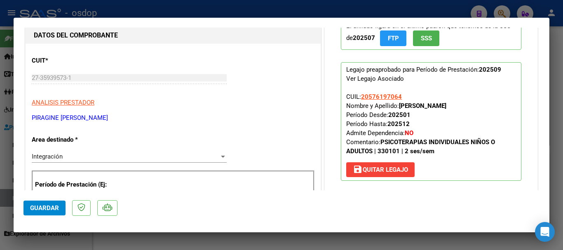
scroll to position [0, 0]
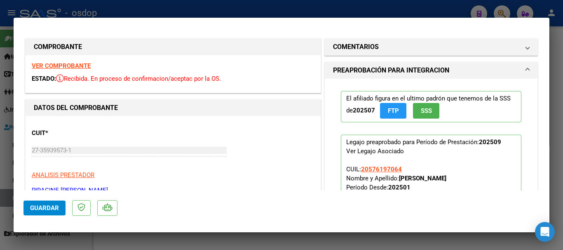
click at [77, 69] on strong "VER COMPROBANTE" at bounding box center [61, 65] width 59 height 7
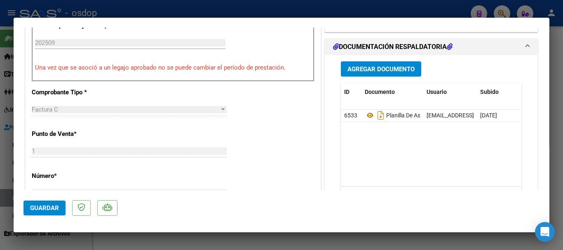
scroll to position [329, 0]
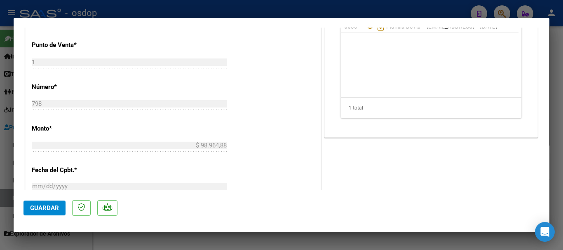
type input "$ 0,00"
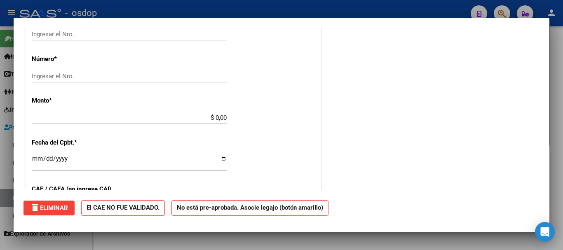
scroll to position [0, 0]
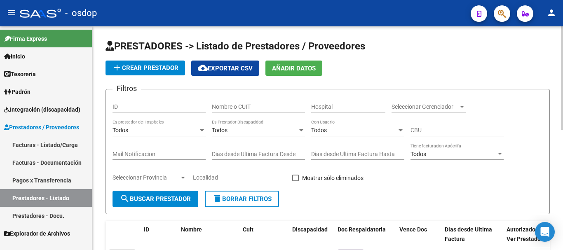
click at [232, 106] on input "Nombre o CUIT" at bounding box center [258, 106] width 93 height 7
type input "27325160050"
click at [151, 195] on button "search Buscar Prestador" at bounding box center [155, 199] width 86 height 16
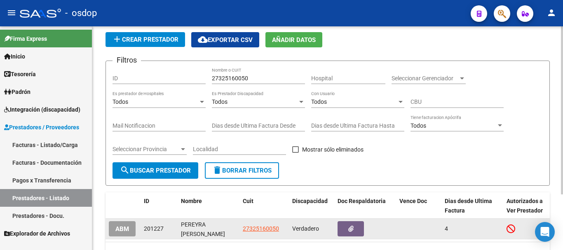
scroll to position [74, 0]
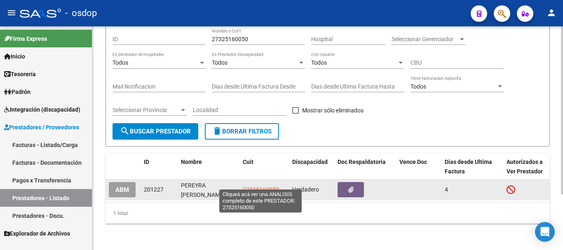
click at [268, 186] on span "27325160050" at bounding box center [261, 189] width 36 height 7
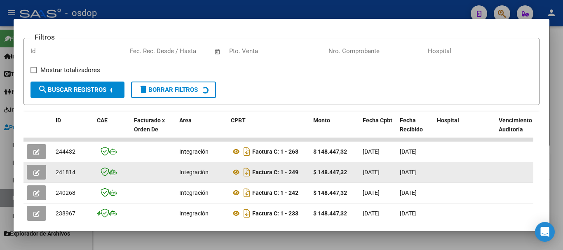
scroll to position [114, 0]
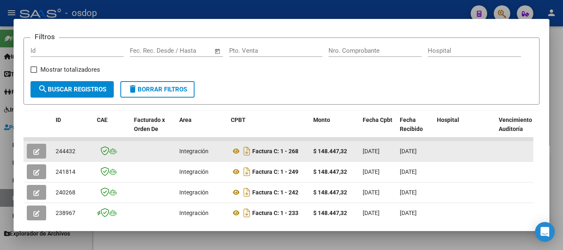
click at [37, 155] on icon "button" at bounding box center [36, 152] width 6 height 6
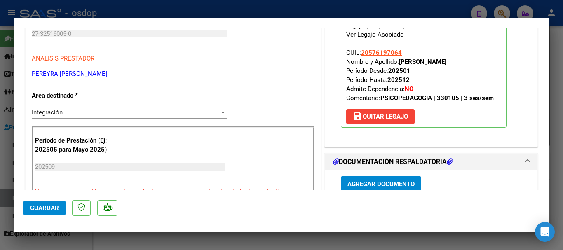
scroll to position [206, 0]
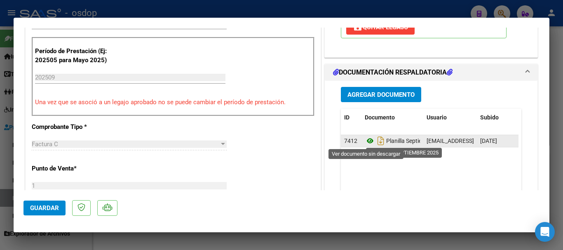
click at [366, 142] on icon at bounding box center [369, 141] width 11 height 10
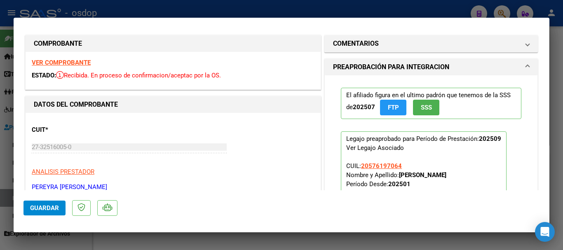
scroll to position [0, 0]
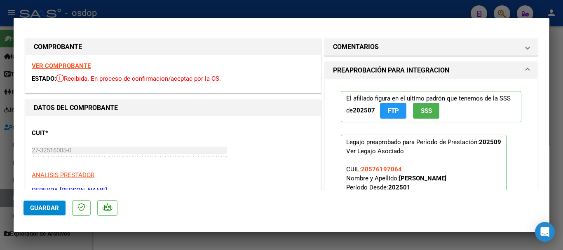
click at [68, 65] on strong "VER COMPROBANTE" at bounding box center [61, 65] width 59 height 7
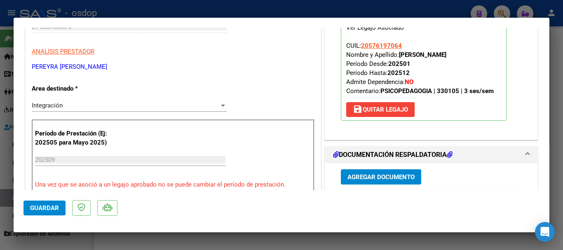
scroll to position [247, 0]
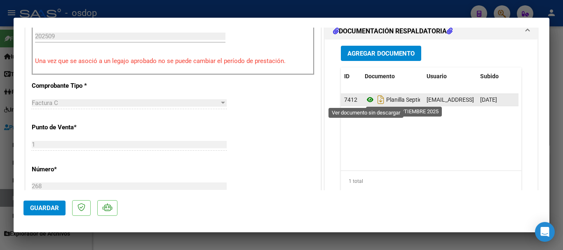
click at [368, 99] on icon at bounding box center [369, 100] width 11 height 10
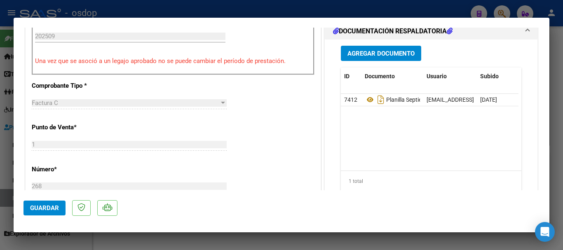
type input "$ 0,00"
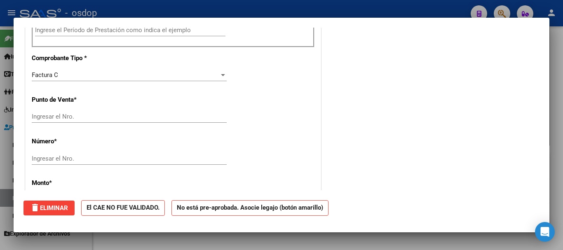
scroll to position [0, 0]
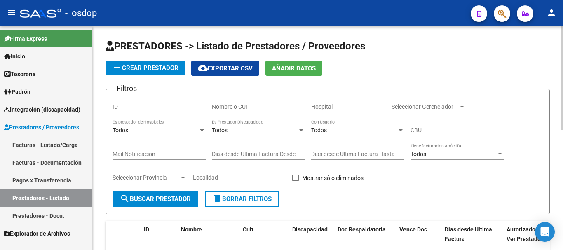
click at [231, 104] on input "Nombre o CUIT" at bounding box center [258, 106] width 93 height 7
type input "20249308073"
click at [143, 205] on button "search Buscar Prestador" at bounding box center [155, 199] width 86 height 16
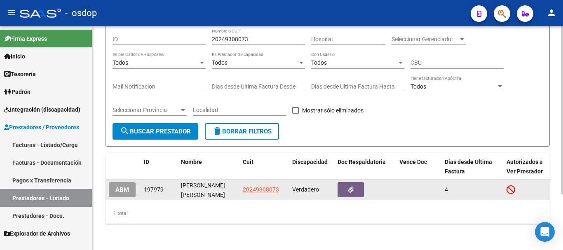
scroll to position [74, 0]
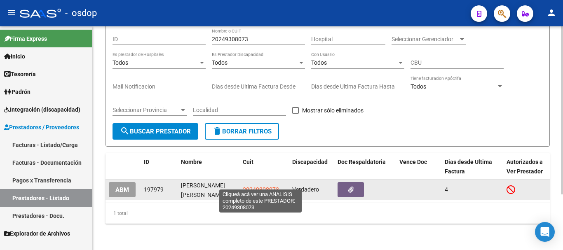
click at [264, 186] on span "20249308073" at bounding box center [261, 189] width 36 height 7
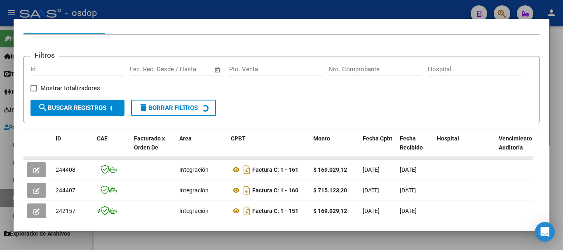
scroll to position [113, 0]
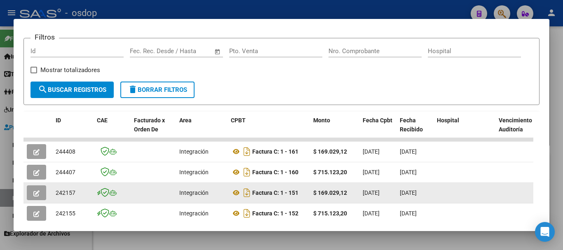
click at [36, 196] on icon "button" at bounding box center [36, 193] width 6 height 6
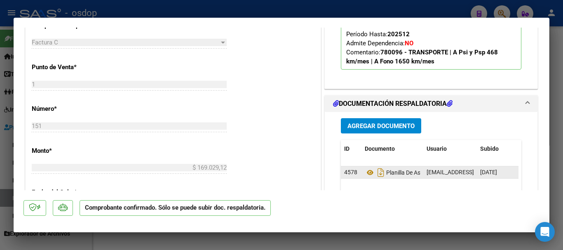
scroll to position [412, 0]
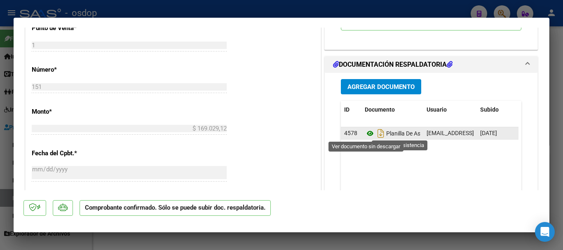
click at [364, 135] on icon at bounding box center [369, 133] width 11 height 10
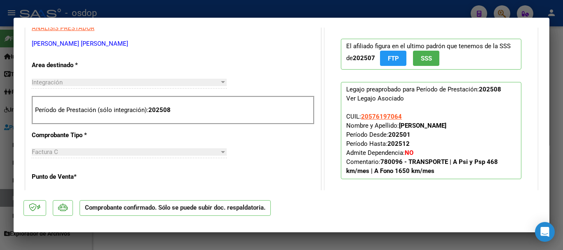
scroll to position [247, 0]
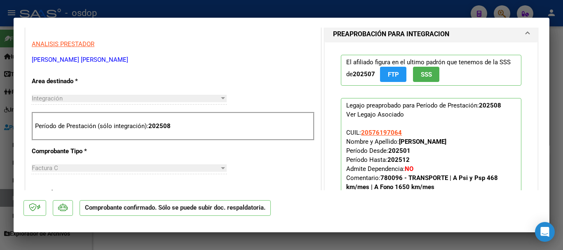
type input "$ 0,00"
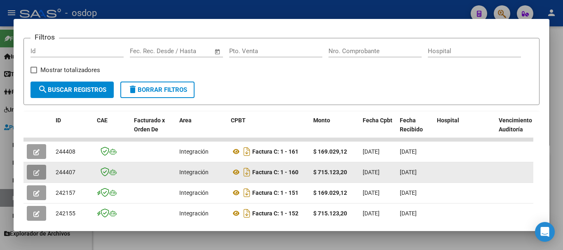
click at [32, 176] on button "button" at bounding box center [36, 172] width 19 height 15
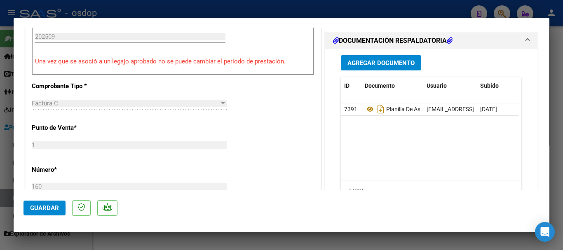
scroll to position [247, 0]
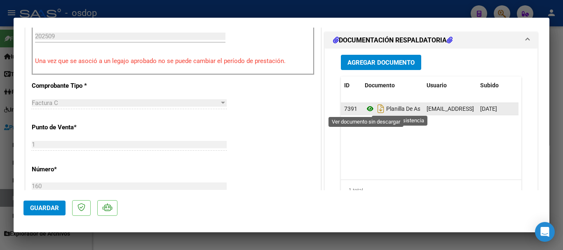
click at [366, 111] on icon at bounding box center [369, 109] width 11 height 10
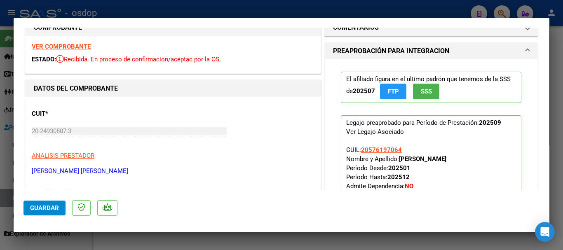
scroll to position [0, 0]
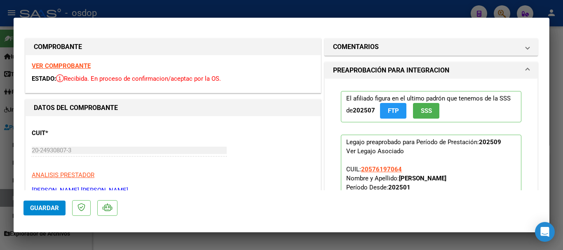
click at [77, 64] on strong "VER COMPROBANTE" at bounding box center [61, 65] width 59 height 7
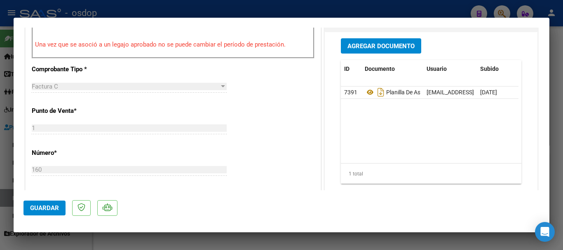
scroll to position [288, 0]
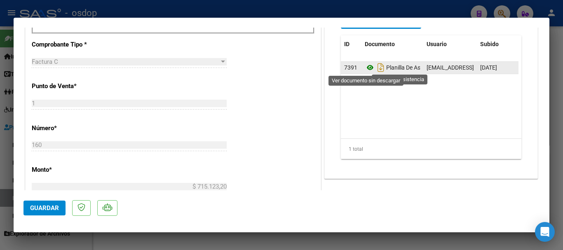
click at [366, 70] on icon at bounding box center [369, 68] width 11 height 10
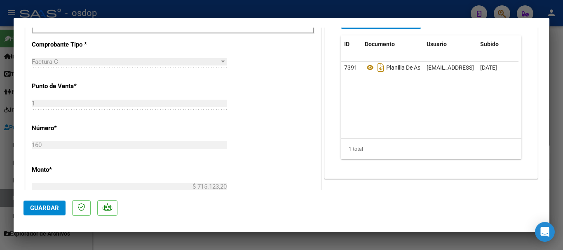
type input "$ 0,00"
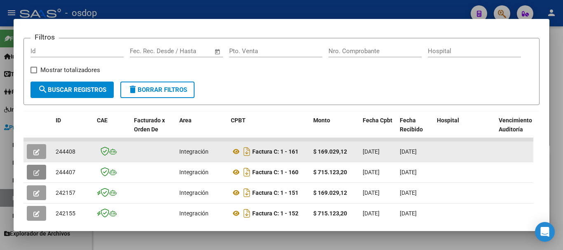
click at [37, 155] on icon "button" at bounding box center [36, 152] width 6 height 6
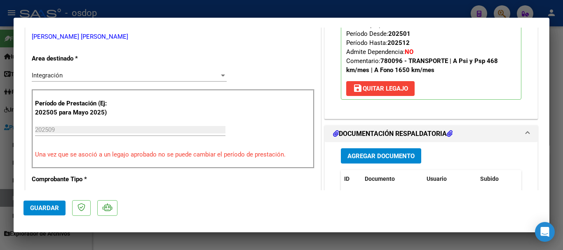
scroll to position [206, 0]
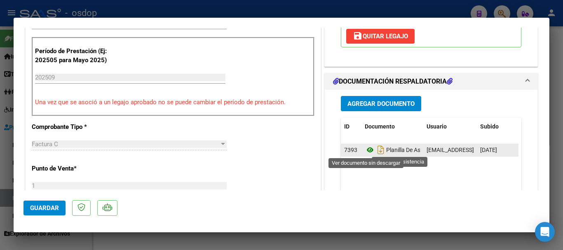
click at [366, 149] on icon at bounding box center [369, 150] width 11 height 10
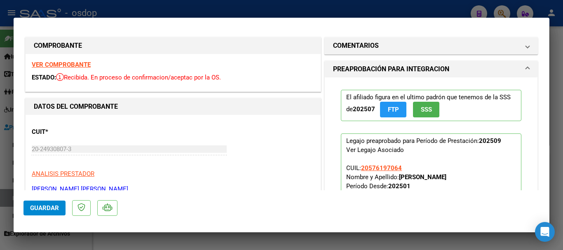
scroll to position [0, 0]
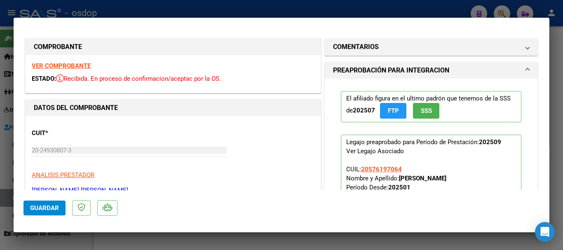
click at [65, 64] on strong "VER COMPROBANTE" at bounding box center [61, 65] width 59 height 7
type input "$ 0,00"
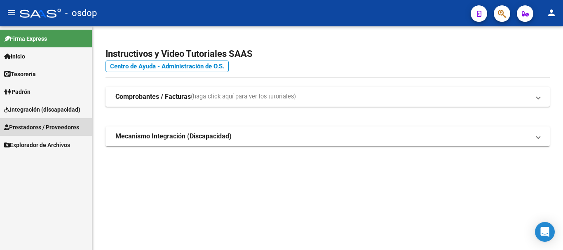
drag, startPoint x: 34, startPoint y: 124, endPoint x: 59, endPoint y: 126, distance: 24.8
click at [34, 124] on span "Prestadores / Proveedores" at bounding box center [41, 127] width 75 height 9
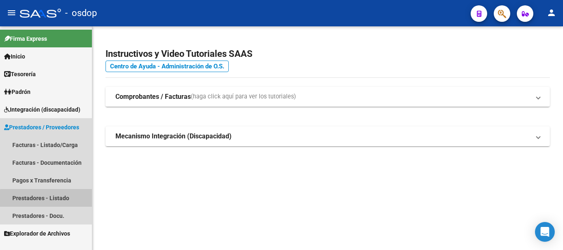
click at [54, 199] on link "Prestadores - Listado" at bounding box center [46, 198] width 92 height 18
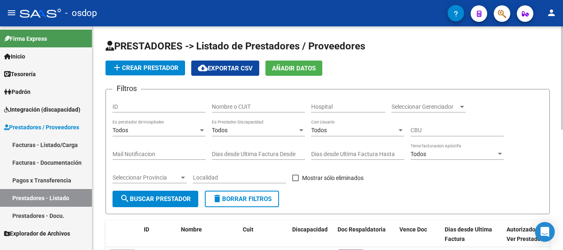
click at [254, 106] on input "Nombre o CUIT" at bounding box center [258, 106] width 93 height 7
type input "27363890127"
click at [156, 198] on span "search Buscar Prestador" at bounding box center [155, 198] width 71 height 7
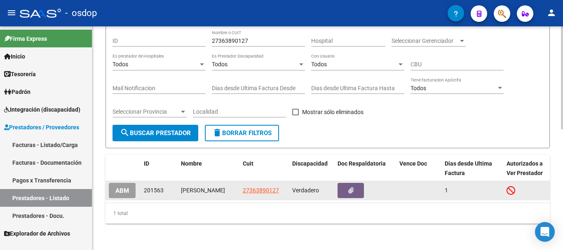
scroll to position [74, 0]
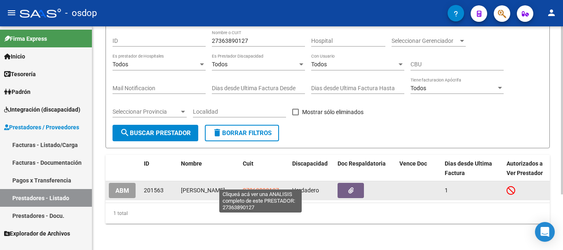
click at [263, 187] on span "27363890127" at bounding box center [261, 190] width 36 height 7
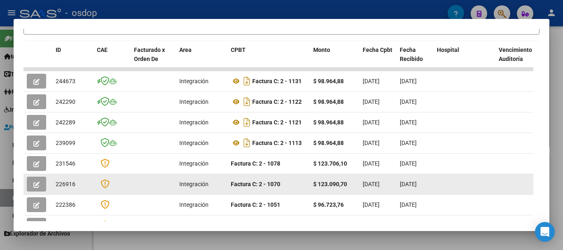
scroll to position [196, 0]
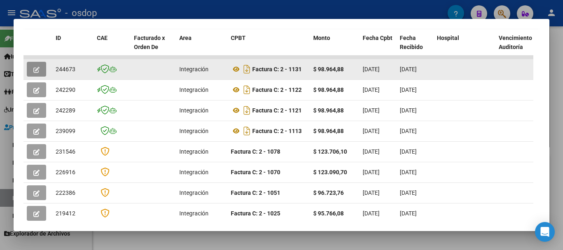
click at [35, 73] on icon "button" at bounding box center [36, 70] width 6 height 6
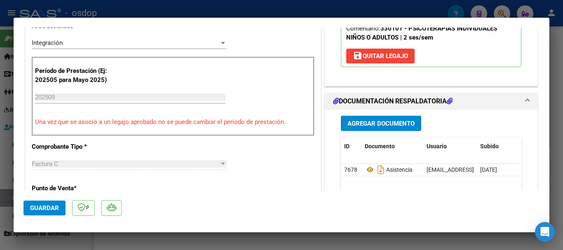
scroll to position [206, 0]
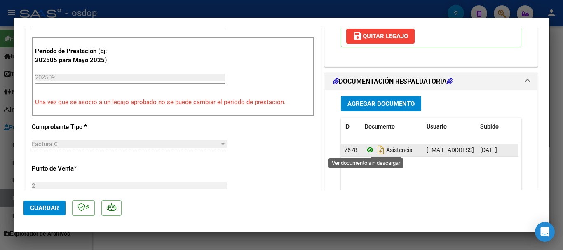
click at [368, 150] on icon at bounding box center [369, 150] width 11 height 10
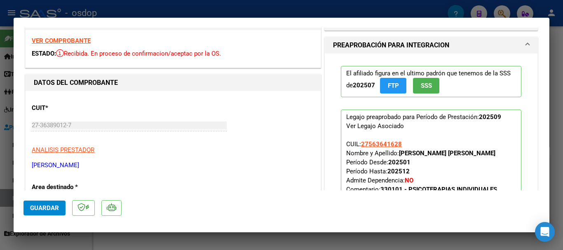
scroll to position [0, 0]
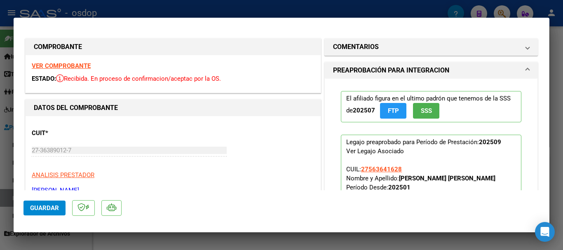
click at [82, 62] on div "VER COMPROBANTE ESTADO: Recibida. En proceso de confirmacion/aceptac por la OS." at bounding box center [173, 73] width 295 height 37
click at [76, 68] on strong "VER COMPROBANTE" at bounding box center [61, 65] width 59 height 7
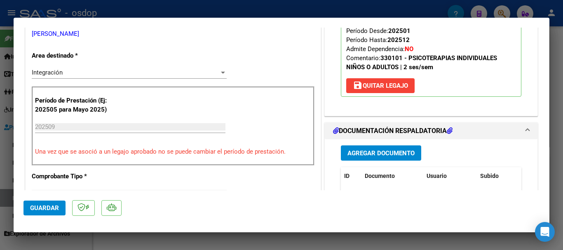
scroll to position [206, 0]
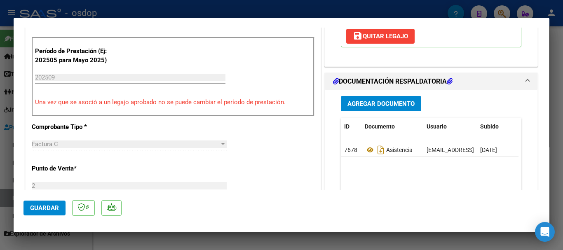
type input "$ 0,00"
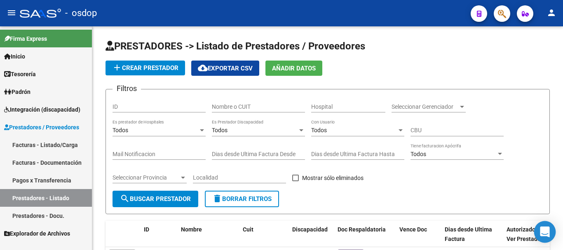
click at [549, 230] on icon "Open Intercom Messenger" at bounding box center [544, 231] width 11 height 11
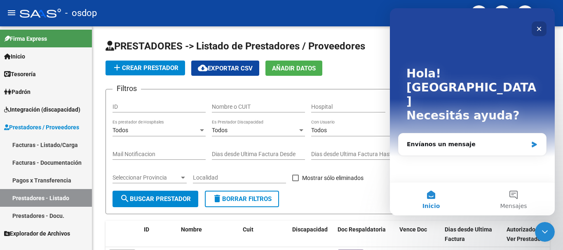
click at [536, 30] on icon "Cerrar" at bounding box center [538, 29] width 7 height 7
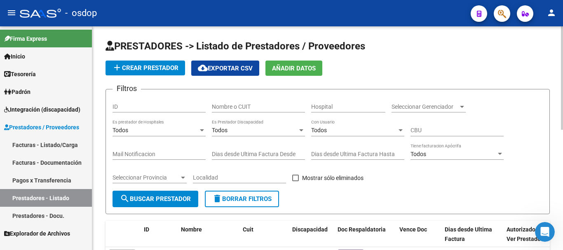
click at [222, 104] on input "Nombre o CUIT" at bounding box center [258, 106] width 93 height 7
type input "27250520889"
click at [169, 201] on span "search Buscar Prestador" at bounding box center [155, 198] width 71 height 7
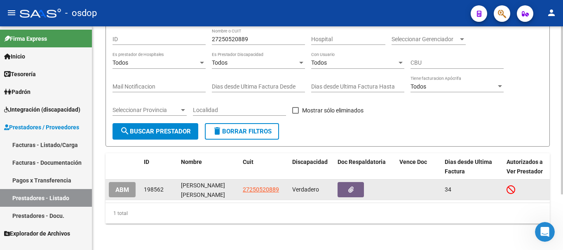
scroll to position [74, 0]
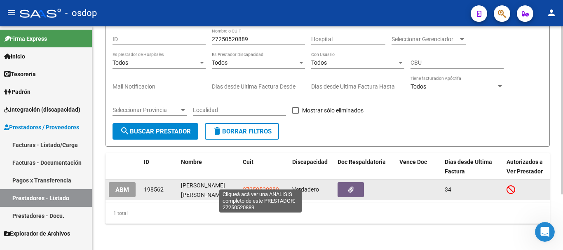
click at [250, 186] on span "27250520889" at bounding box center [261, 189] width 36 height 7
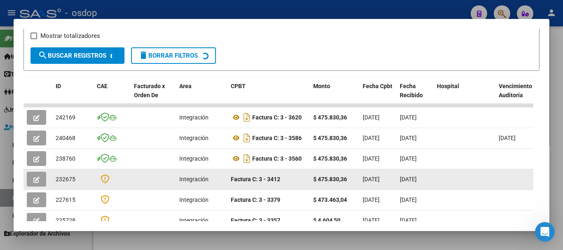
scroll to position [154, 0]
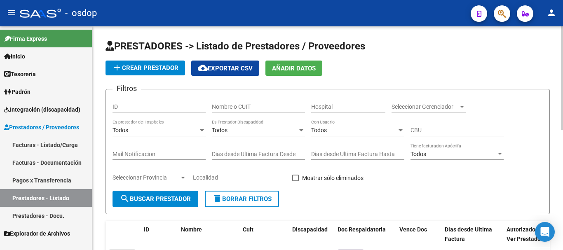
click at [232, 108] on input "Nombre o CUIT" at bounding box center [258, 106] width 93 height 7
type input "27375954856"
click at [150, 200] on span "search Buscar Prestador" at bounding box center [155, 198] width 71 height 7
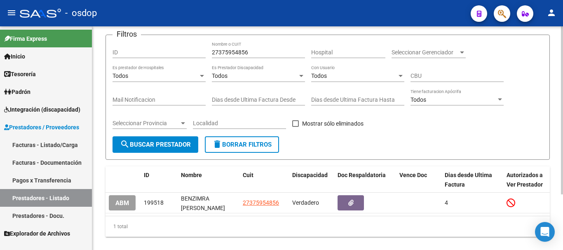
scroll to position [74, 0]
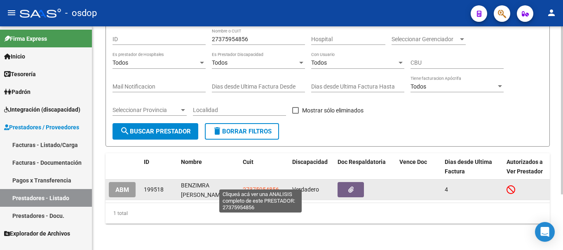
click at [243, 186] on span "27375954856" at bounding box center [261, 189] width 36 height 7
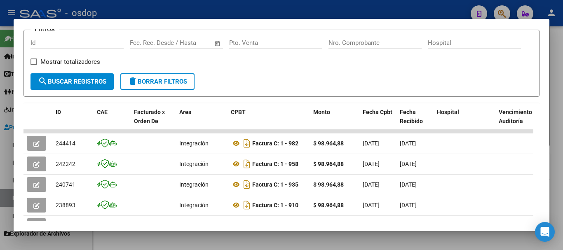
scroll to position [124, 0]
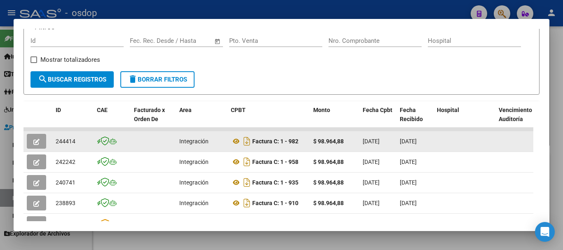
click at [35, 142] on icon "button" at bounding box center [36, 142] width 6 height 6
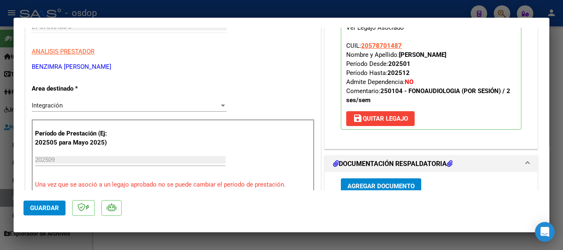
scroll to position [247, 0]
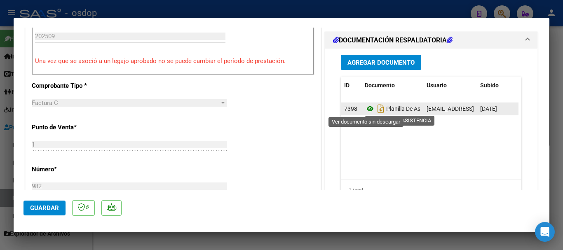
click at [364, 107] on icon at bounding box center [369, 109] width 11 height 10
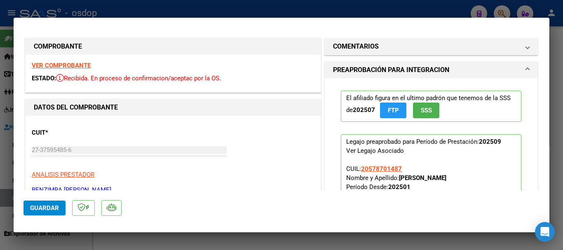
scroll to position [0, 0]
click at [72, 66] on strong "VER COMPROBANTE" at bounding box center [61, 65] width 59 height 7
type input "$ 0,00"
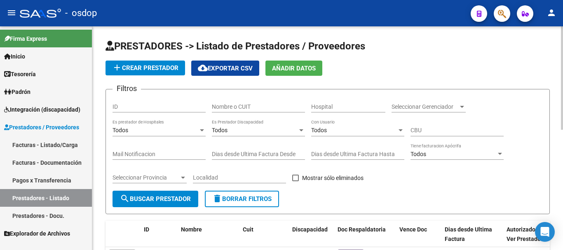
click at [254, 109] on input "Nombre o CUIT" at bounding box center [258, 106] width 93 height 7
type input "27392434092"
click at [173, 204] on button "search Buscar Prestador" at bounding box center [155, 199] width 86 height 16
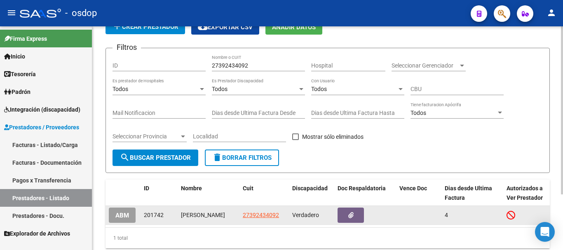
scroll to position [74, 0]
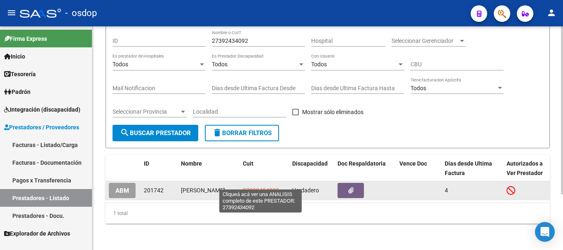
click at [251, 187] on span "27392434092" at bounding box center [261, 190] width 36 height 7
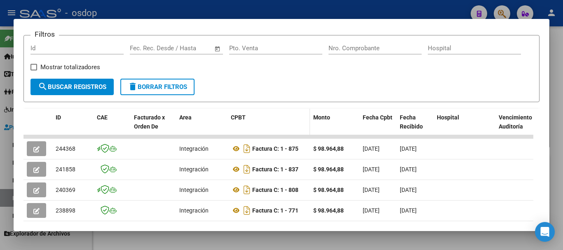
scroll to position [124, 0]
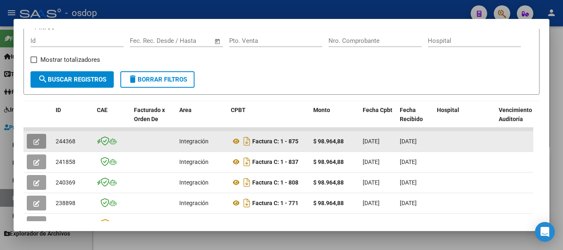
click at [35, 142] on icon "button" at bounding box center [36, 142] width 6 height 6
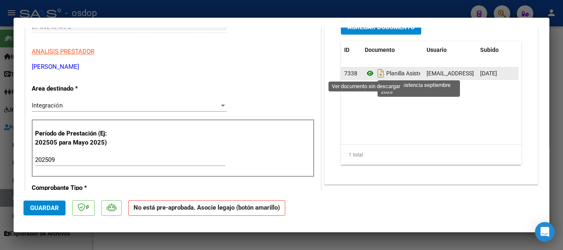
click at [366, 75] on icon at bounding box center [369, 73] width 11 height 10
click at [364, 72] on icon at bounding box center [369, 73] width 11 height 10
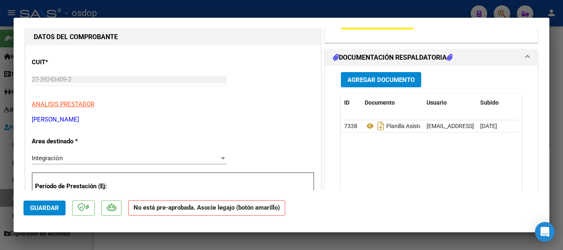
scroll to position [0, 0]
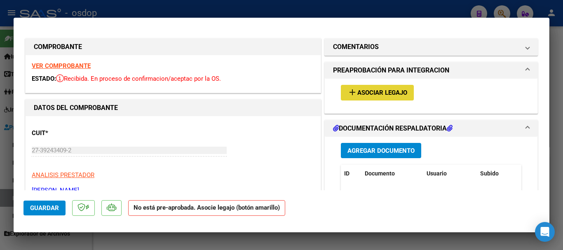
click at [367, 95] on span "Asociar Legajo" at bounding box center [382, 92] width 50 height 7
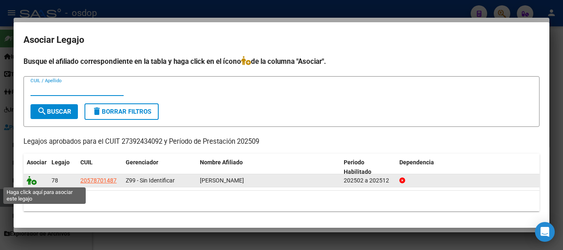
click at [30, 180] on icon at bounding box center [32, 180] width 10 height 9
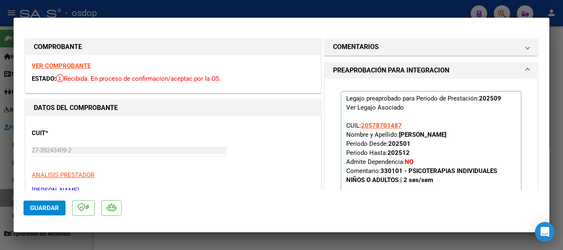
click at [51, 205] on span "Guardar" at bounding box center [44, 207] width 29 height 7
click at [58, 65] on strong "VER COMPROBANTE" at bounding box center [61, 65] width 59 height 7
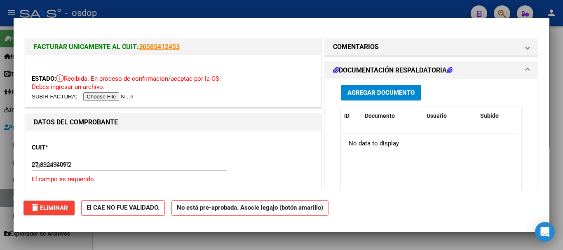
type input "$ 0,00"
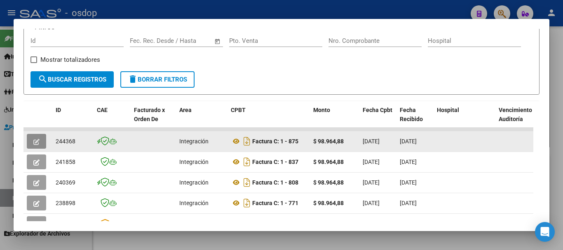
click at [36, 145] on icon "button" at bounding box center [36, 142] width 6 height 6
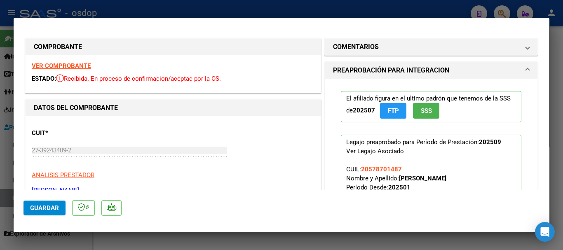
type input "$ 0,00"
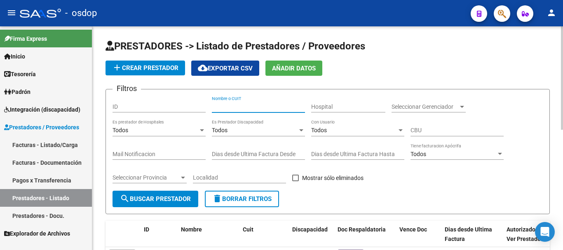
click at [238, 108] on input "Nombre o CUIT" at bounding box center [258, 106] width 93 height 7
type input "27378815695"
click at [156, 205] on button "search Buscar Prestador" at bounding box center [155, 199] width 86 height 16
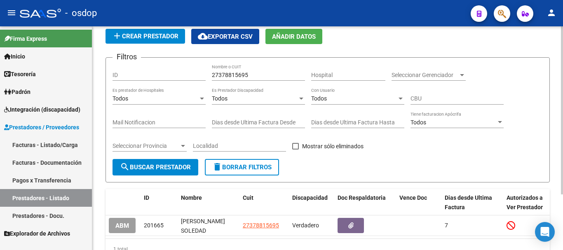
scroll to position [74, 0]
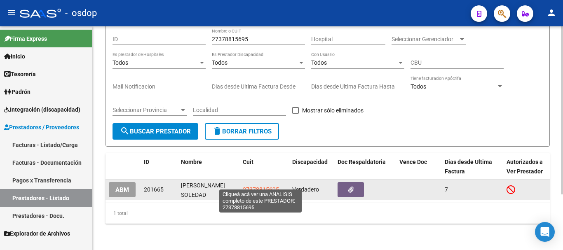
click at [261, 186] on span "27378815695" at bounding box center [261, 189] width 36 height 7
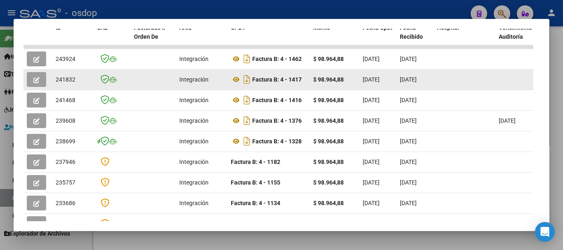
scroll to position [165, 0]
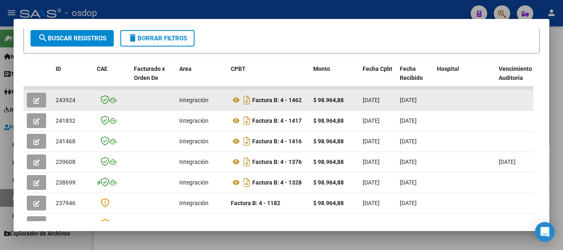
click at [35, 101] on icon "button" at bounding box center [36, 101] width 6 height 6
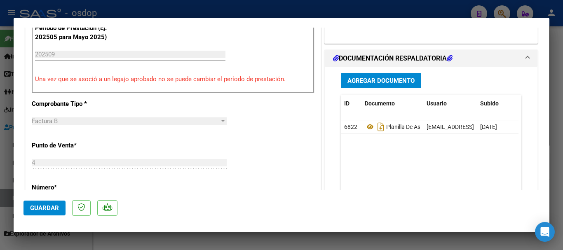
scroll to position [247, 0]
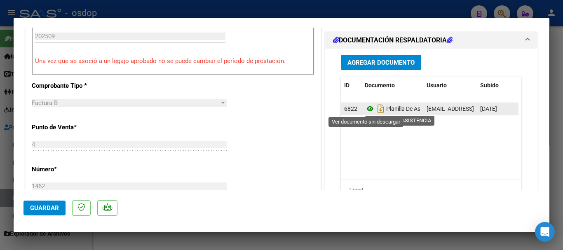
click at [364, 109] on icon at bounding box center [369, 109] width 11 height 10
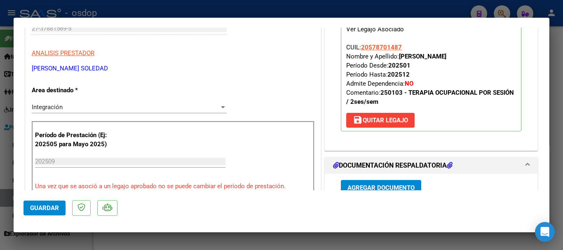
scroll to position [0, 0]
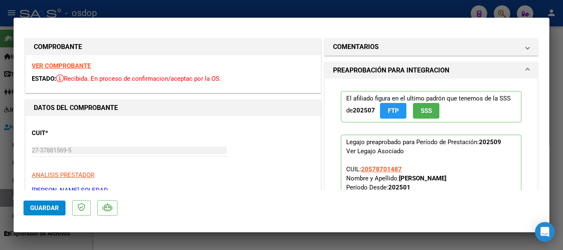
click at [79, 65] on strong "VER COMPROBANTE" at bounding box center [61, 65] width 59 height 7
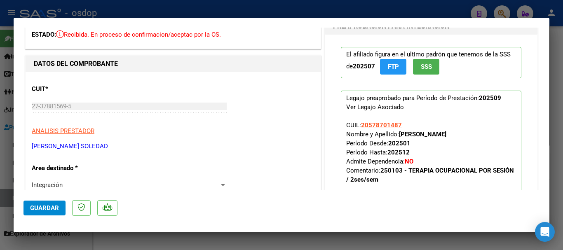
scroll to position [41, 0]
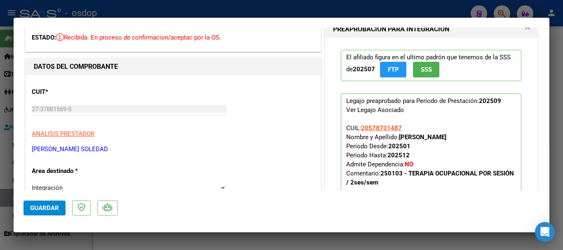
type input "$ 0,00"
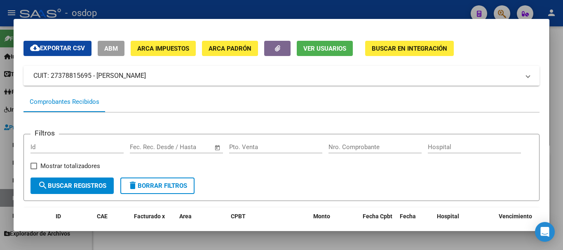
scroll to position [0, 0]
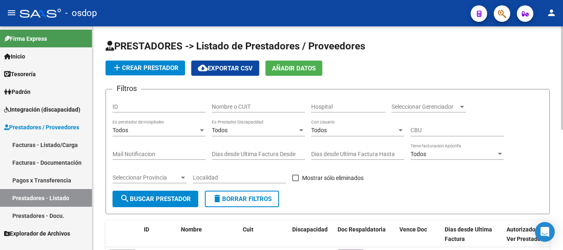
click at [245, 98] on div "Nombre o CUIT" at bounding box center [258, 104] width 93 height 16
type input "27402848230"
click at [138, 197] on span "search Buscar Prestador" at bounding box center [155, 198] width 71 height 7
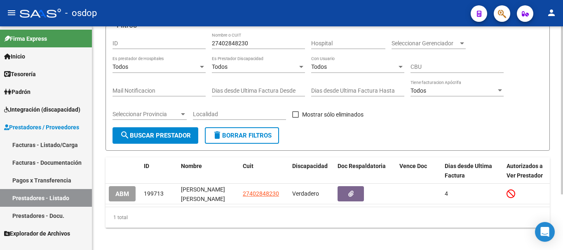
scroll to position [74, 0]
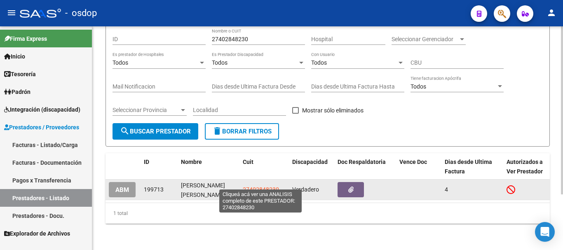
click at [250, 186] on span "27402848230" at bounding box center [261, 189] width 36 height 7
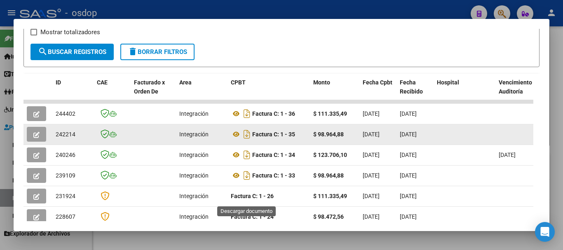
scroll to position [154, 0]
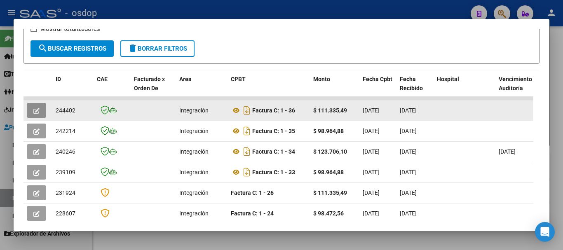
click at [35, 113] on icon "button" at bounding box center [36, 111] width 6 height 6
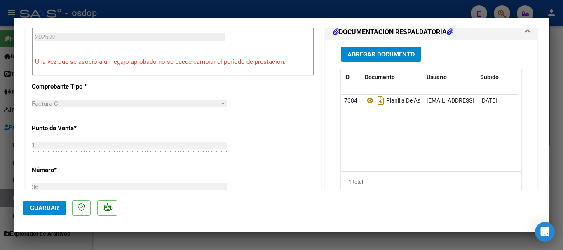
scroll to position [247, 0]
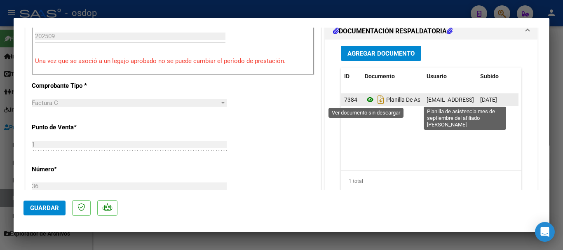
click at [364, 102] on icon at bounding box center [369, 100] width 11 height 10
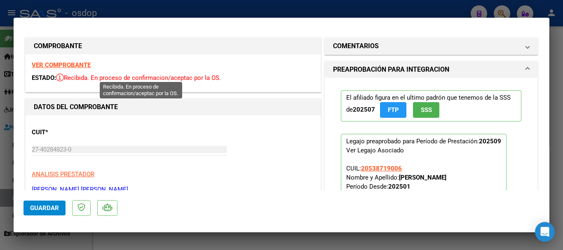
scroll to position [0, 0]
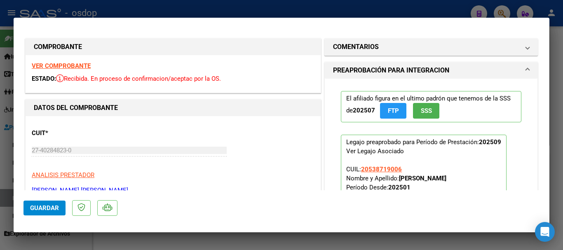
click at [67, 65] on strong "VER COMPROBANTE" at bounding box center [61, 65] width 59 height 7
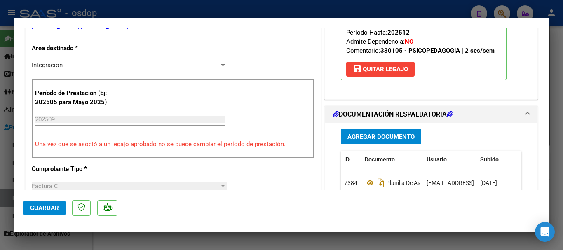
scroll to position [206, 0]
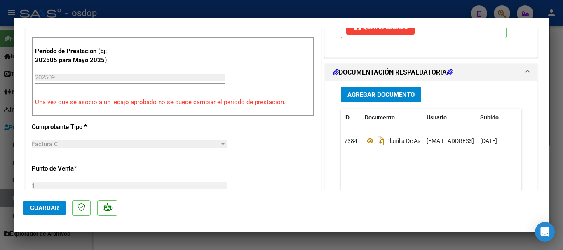
type input "$ 0,00"
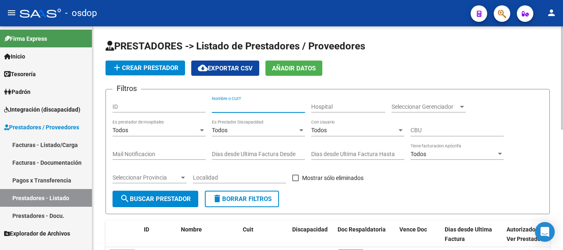
click at [240, 105] on input "Nombre o CUIT" at bounding box center [258, 106] width 93 height 7
type input "27303489466"
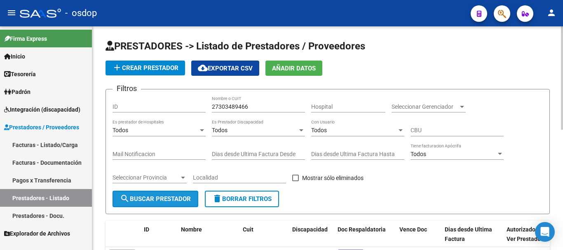
click at [149, 194] on button "search Buscar Prestador" at bounding box center [155, 199] width 86 height 16
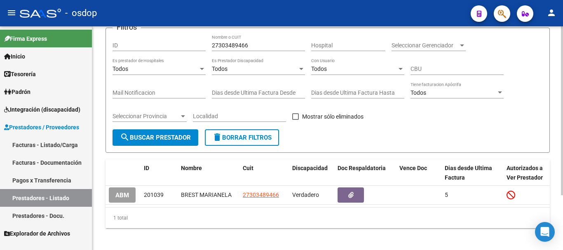
scroll to position [72, 0]
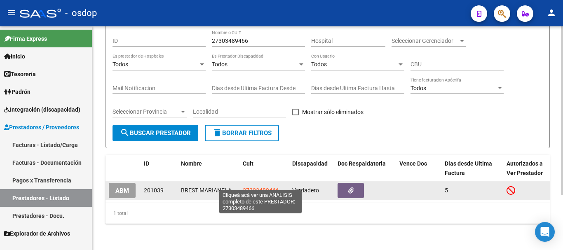
click at [260, 187] on span "27303489466" at bounding box center [261, 190] width 36 height 7
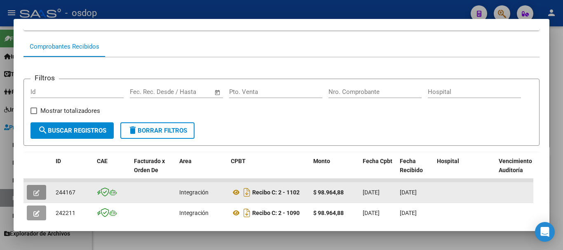
click at [31, 198] on button "button" at bounding box center [36, 192] width 19 height 15
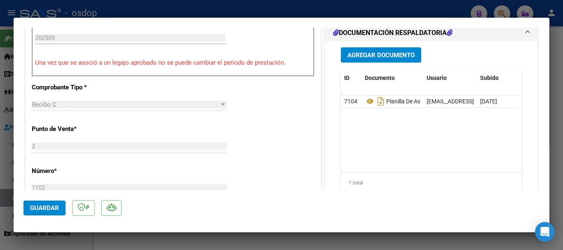
scroll to position [247, 0]
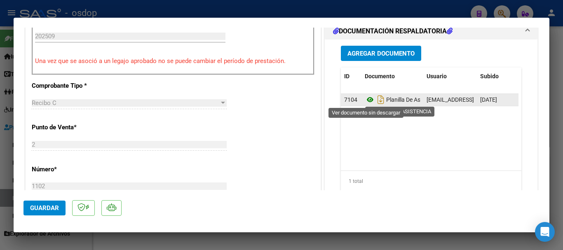
click at [364, 95] on icon at bounding box center [369, 100] width 11 height 10
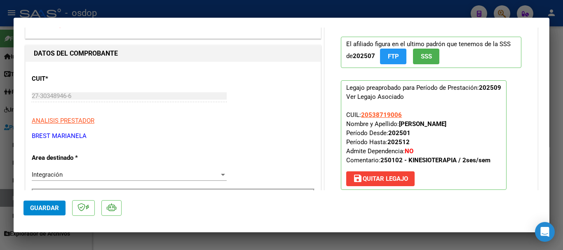
scroll to position [0, 0]
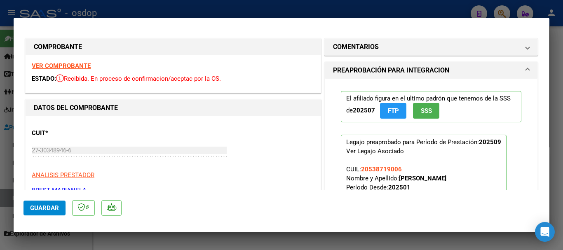
click at [59, 63] on strong "VER COMPROBANTE" at bounding box center [61, 65] width 59 height 7
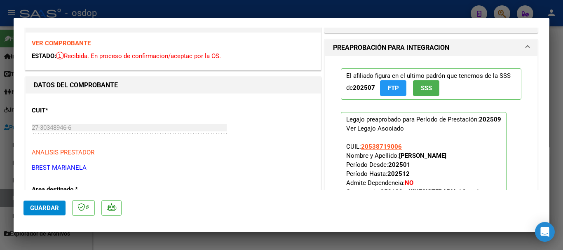
scroll to position [41, 0]
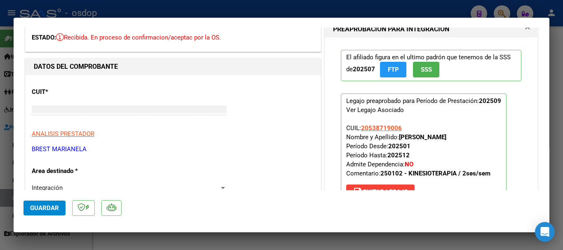
type input "$ 0,00"
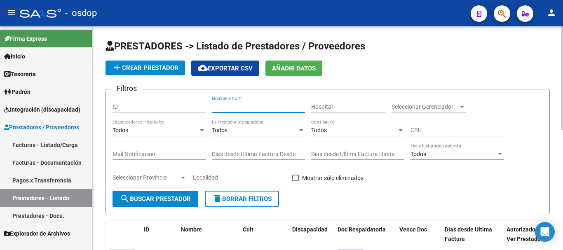
click at [236, 107] on input "Nombre o CUIT" at bounding box center [258, 106] width 93 height 7
type input "27333131442"
click at [172, 204] on button "search Buscar Prestador" at bounding box center [155, 199] width 86 height 16
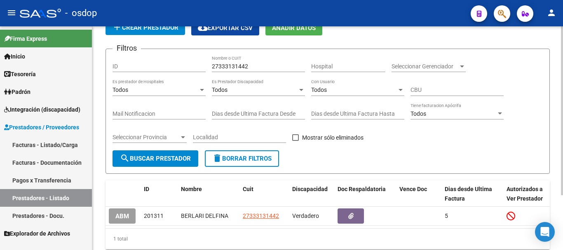
scroll to position [72, 0]
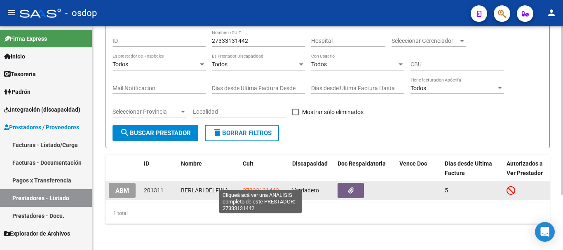
click at [245, 187] on span "27333131442" at bounding box center [261, 190] width 36 height 7
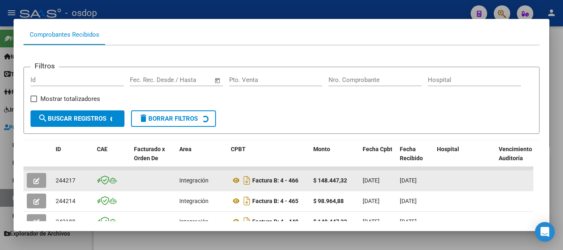
scroll to position [114, 0]
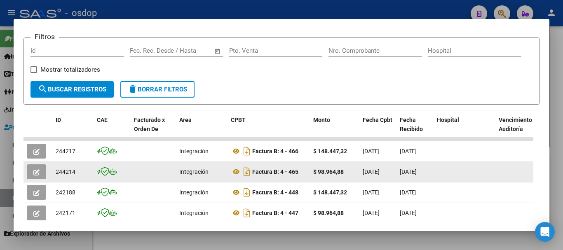
click at [38, 175] on icon "button" at bounding box center [36, 172] width 6 height 6
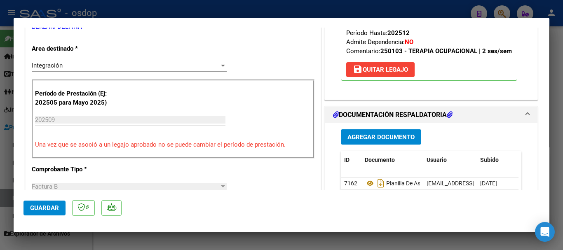
scroll to position [206, 0]
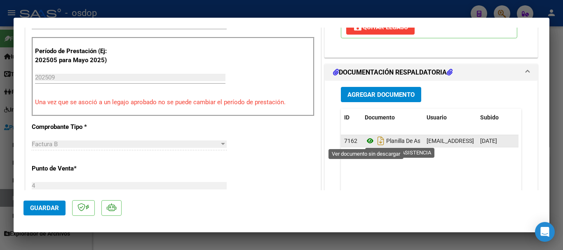
click at [364, 140] on icon at bounding box center [369, 141] width 11 height 10
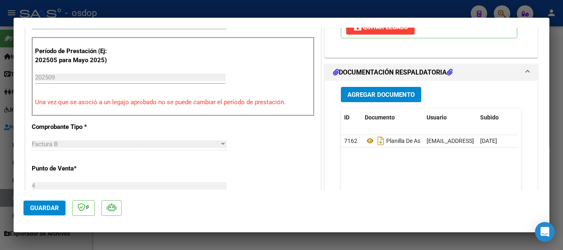
type input "$ 0,00"
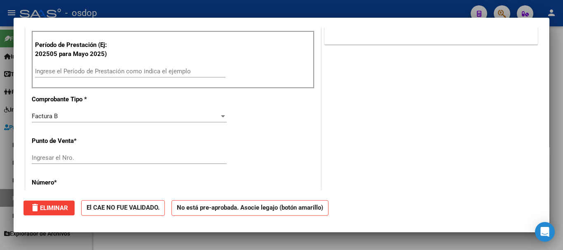
scroll to position [0, 0]
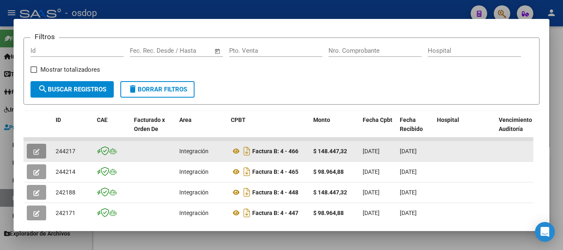
click at [31, 155] on button "button" at bounding box center [36, 151] width 19 height 15
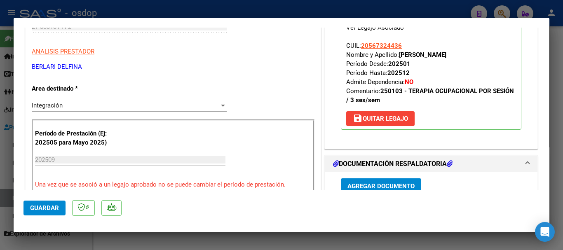
scroll to position [206, 0]
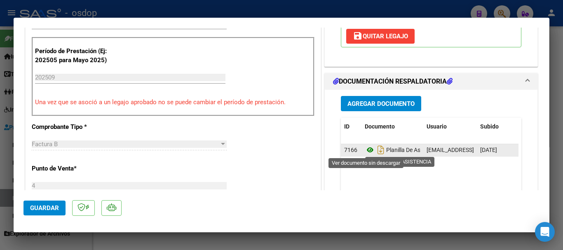
click at [364, 152] on icon at bounding box center [369, 150] width 11 height 10
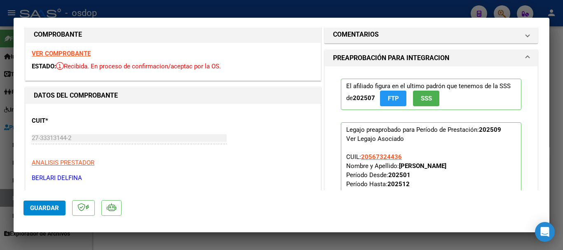
scroll to position [0, 0]
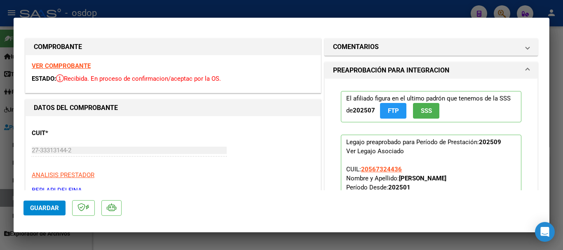
click at [77, 65] on strong "VER COMPROBANTE" at bounding box center [61, 65] width 59 height 7
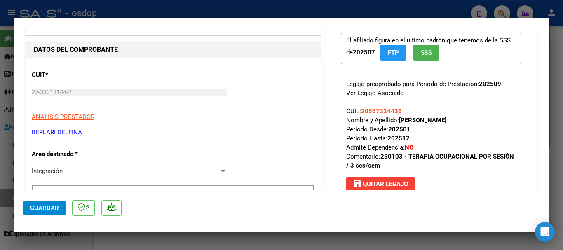
scroll to position [41, 0]
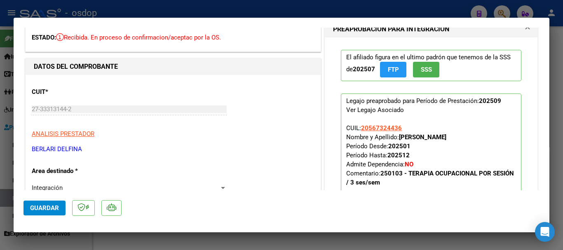
type input "$ 0,00"
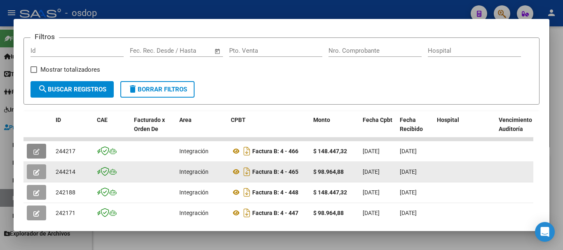
click at [38, 175] on icon "button" at bounding box center [36, 172] width 6 height 6
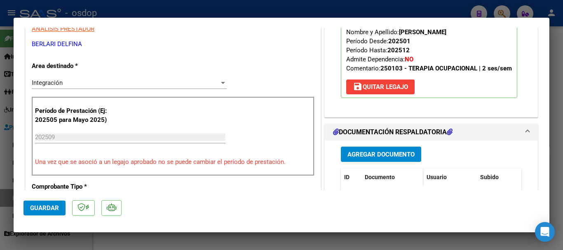
scroll to position [165, 0]
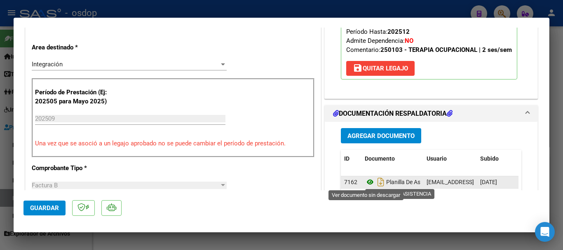
click at [365, 184] on icon at bounding box center [369, 182] width 11 height 10
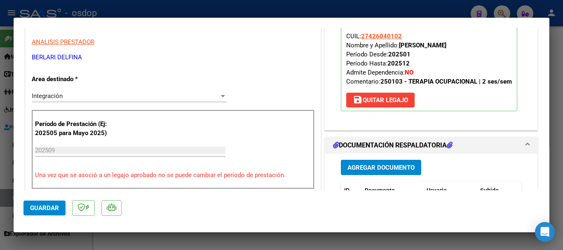
scroll to position [0, 0]
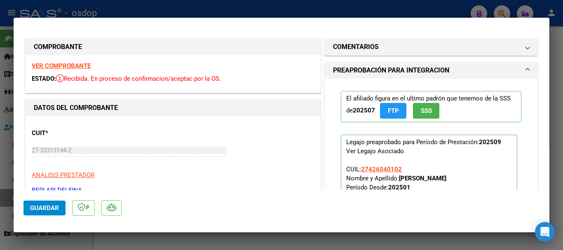
click at [84, 66] on strong "VER COMPROBANTE" at bounding box center [61, 65] width 59 height 7
type input "$ 0,00"
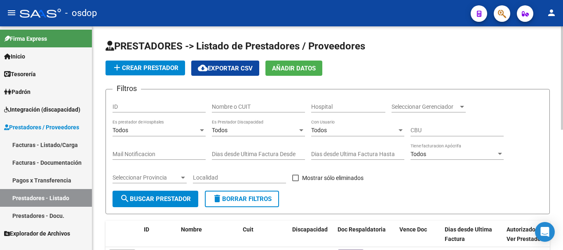
click at [217, 103] on div "Nombre o CUIT" at bounding box center [258, 104] width 93 height 16
type input "27328376844"
click at [173, 204] on button "search Buscar Prestador" at bounding box center [155, 199] width 86 height 16
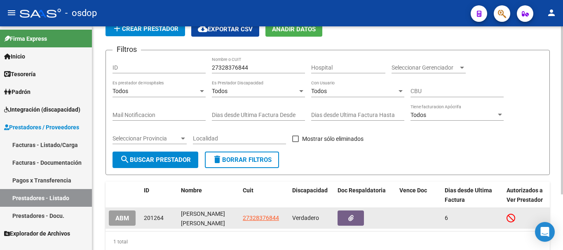
scroll to position [74, 0]
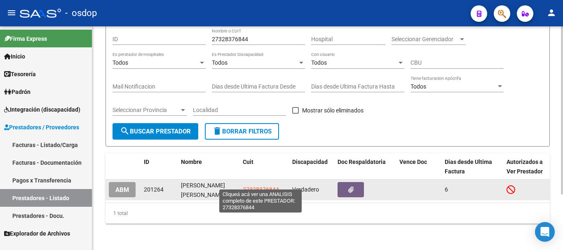
click at [248, 186] on span "27328376844" at bounding box center [261, 189] width 36 height 7
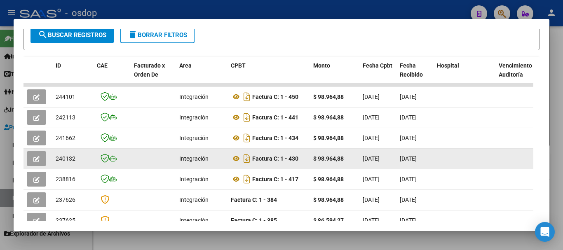
scroll to position [165, 0]
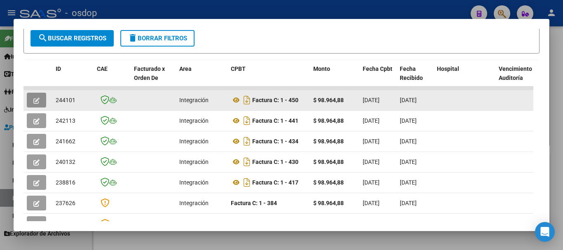
click at [37, 107] on button "button" at bounding box center [36, 100] width 19 height 15
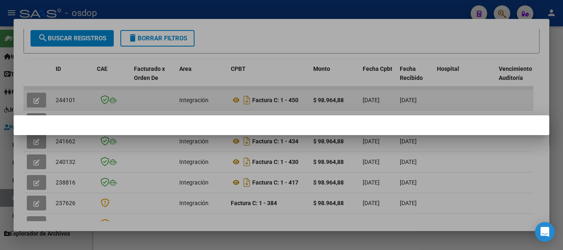
click at [34, 101] on div at bounding box center [281, 125] width 563 height 250
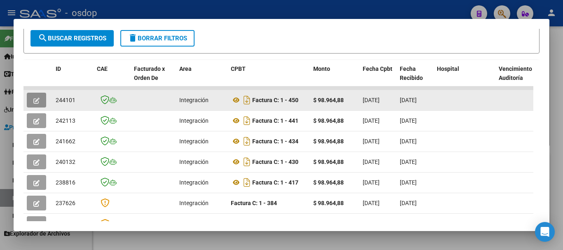
click at [35, 102] on icon "button" at bounding box center [36, 101] width 6 height 6
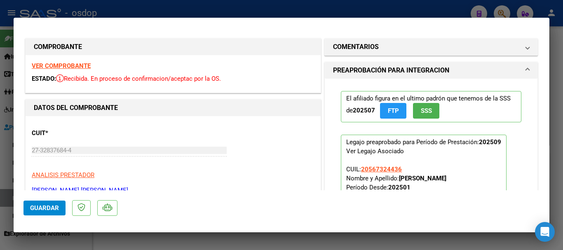
click at [73, 73] on div "VER COMPROBANTE ESTADO: Recibida. En proceso de confirmacion/aceptac por la OS." at bounding box center [173, 73] width 295 height 37
click at [75, 66] on strong "VER COMPROBANTE" at bounding box center [61, 65] width 59 height 7
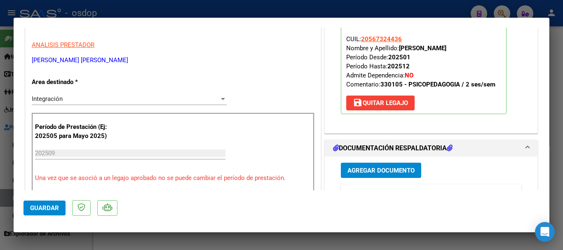
scroll to position [288, 0]
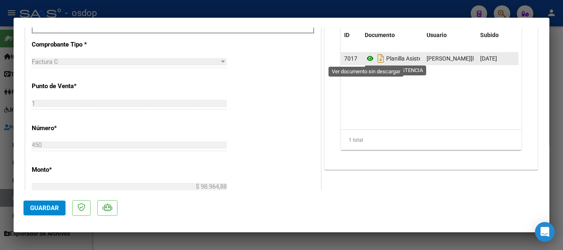
click at [366, 61] on icon at bounding box center [369, 59] width 11 height 10
type input "$ 0,00"
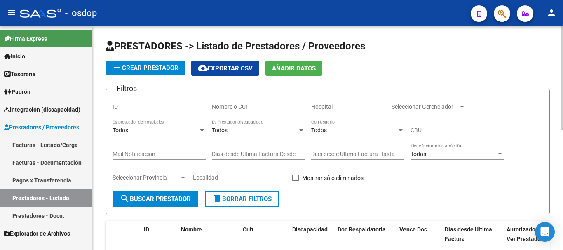
click at [235, 107] on input "Nombre o CUIT" at bounding box center [258, 106] width 93 height 7
type input "27357013769"
click at [138, 203] on button "search Buscar Prestador" at bounding box center [155, 199] width 86 height 16
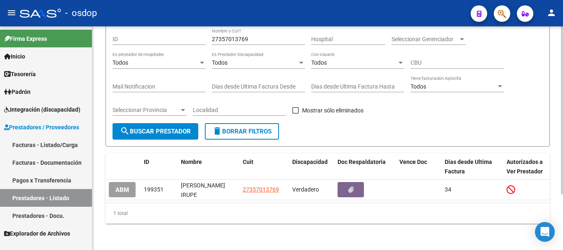
scroll to position [74, 0]
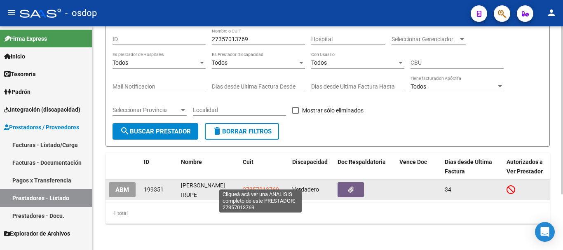
click at [255, 186] on span "27357013769" at bounding box center [261, 189] width 36 height 7
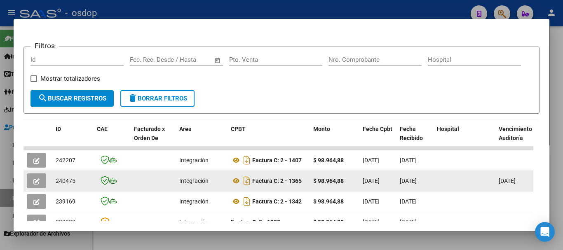
scroll to position [114, 0]
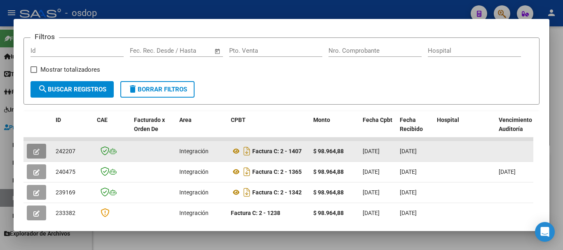
click at [35, 153] on icon "button" at bounding box center [36, 152] width 6 height 6
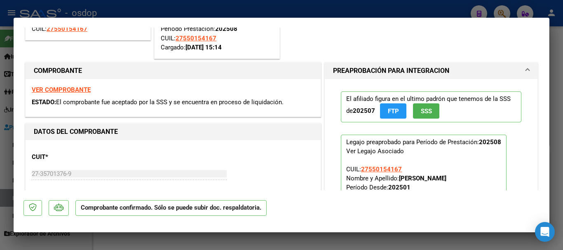
scroll to position [41, 0]
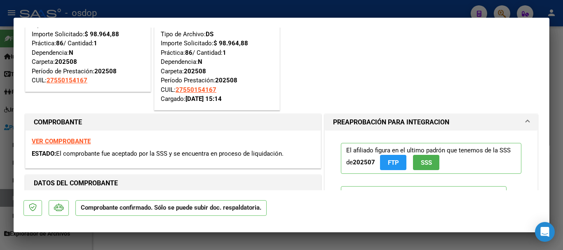
type input "$ 0,00"
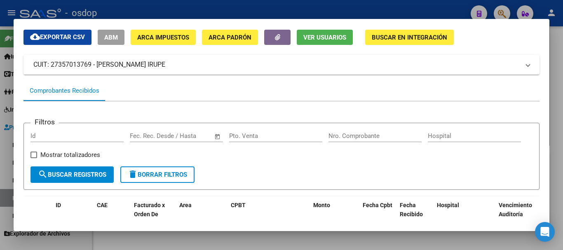
scroll to position [82, 0]
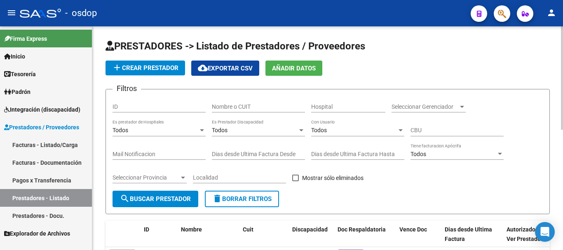
click at [234, 107] on input "Nombre o CUIT" at bounding box center [258, 106] width 93 height 7
type input "27252073464"
click at [167, 201] on span "search Buscar Prestador" at bounding box center [155, 198] width 71 height 7
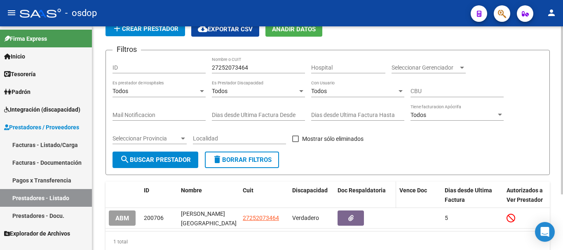
scroll to position [74, 0]
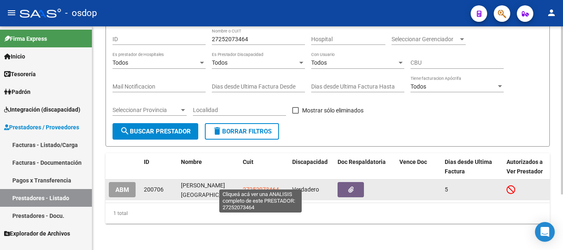
click at [258, 186] on span "27252073464" at bounding box center [261, 189] width 36 height 7
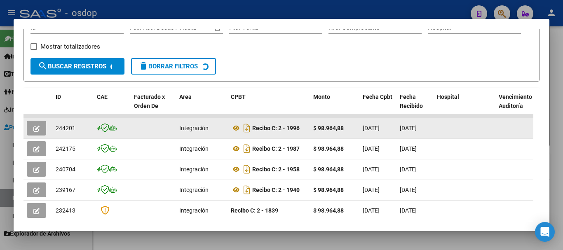
scroll to position [154, 0]
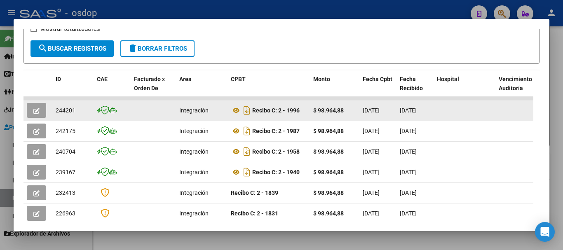
click at [33, 112] on icon "button" at bounding box center [36, 111] width 6 height 6
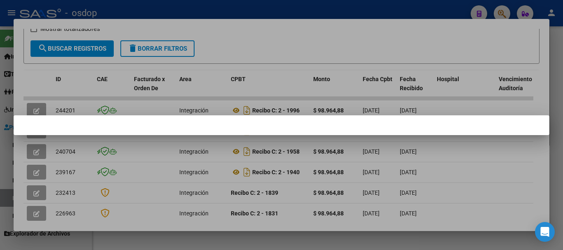
click at [35, 110] on div at bounding box center [281, 125] width 563 height 250
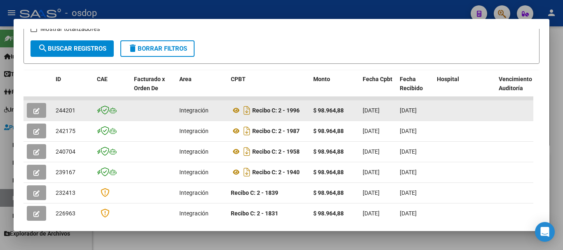
click at [38, 114] on icon "button" at bounding box center [36, 111] width 6 height 6
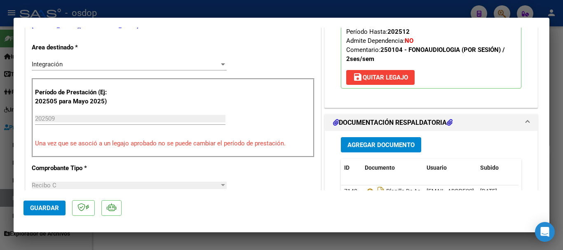
scroll to position [206, 0]
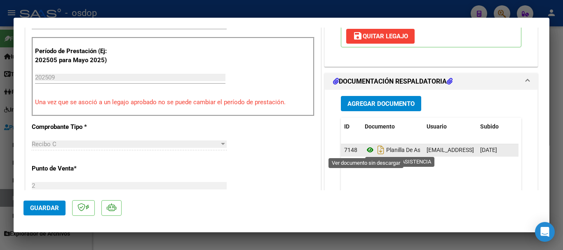
click at [364, 150] on icon at bounding box center [369, 150] width 11 height 10
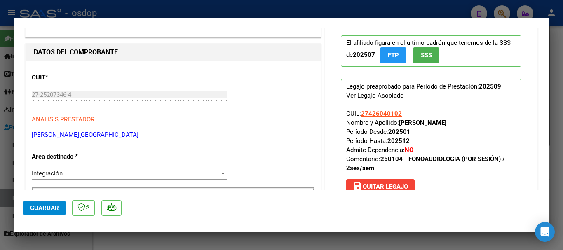
scroll to position [0, 0]
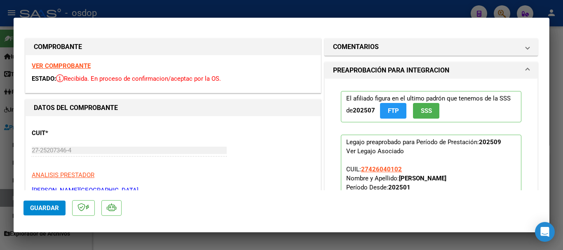
click at [68, 66] on strong "VER COMPROBANTE" at bounding box center [61, 65] width 59 height 7
type input "$ 0,00"
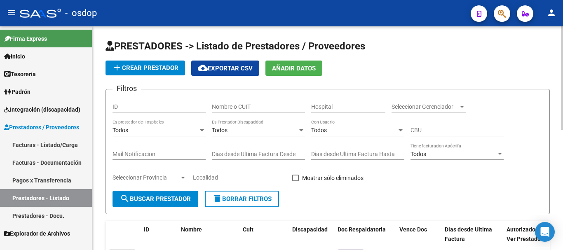
click at [249, 104] on input "Nombre o CUIT" at bounding box center [258, 106] width 93 height 7
type input "27213679959"
click at [184, 202] on span "search Buscar Prestador" at bounding box center [155, 198] width 71 height 7
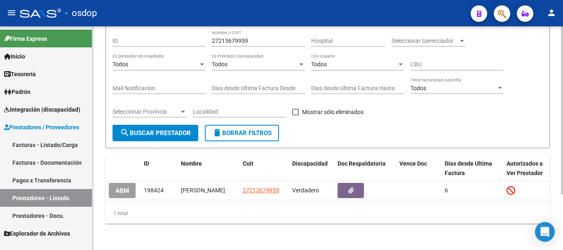
scroll to position [74, 0]
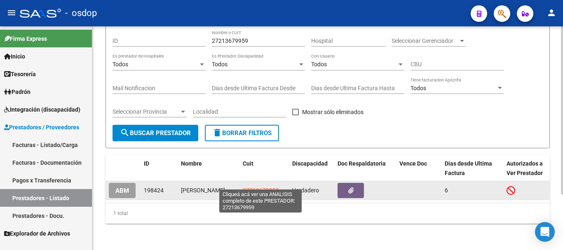
click at [261, 187] on span "27213679959" at bounding box center [261, 190] width 36 height 7
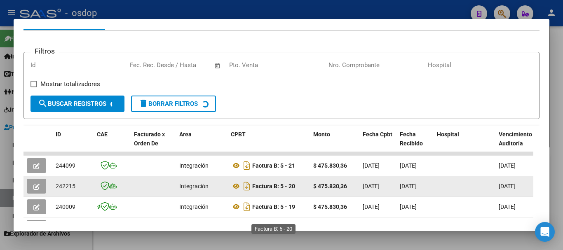
scroll to position [113, 0]
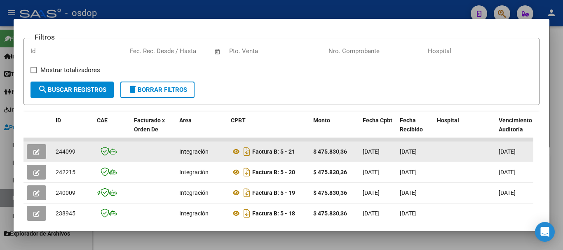
click at [37, 154] on icon "button" at bounding box center [36, 152] width 6 height 6
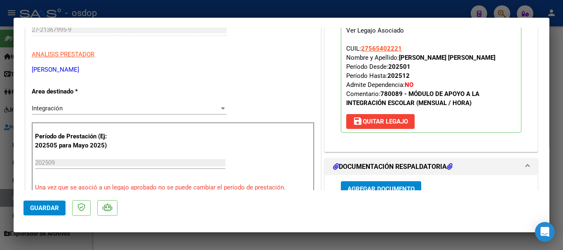
scroll to position [206, 0]
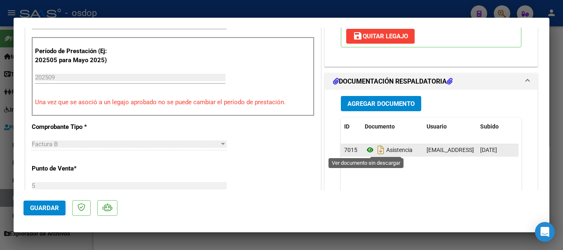
click at [364, 152] on icon at bounding box center [369, 150] width 11 height 10
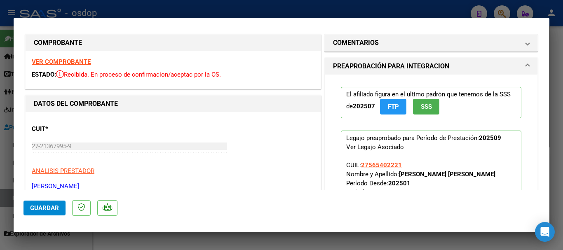
scroll to position [0, 0]
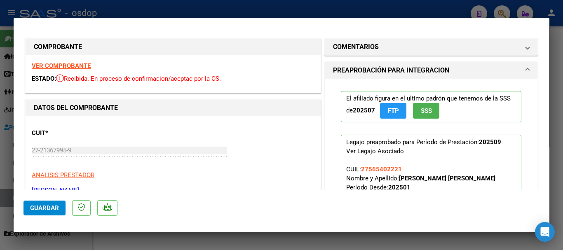
click at [75, 65] on strong "VER COMPROBANTE" at bounding box center [61, 65] width 59 height 7
type input "$ 0,00"
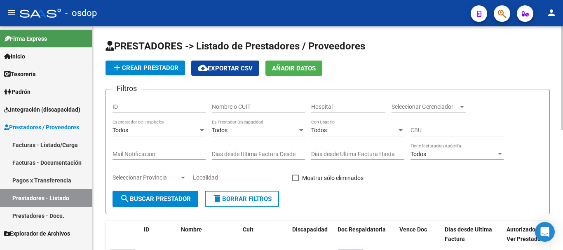
click at [243, 106] on input "Nombre o CUIT" at bounding box center [258, 106] width 93 height 7
type input "23172047734"
click at [134, 195] on span "search Buscar Prestador" at bounding box center [155, 198] width 71 height 7
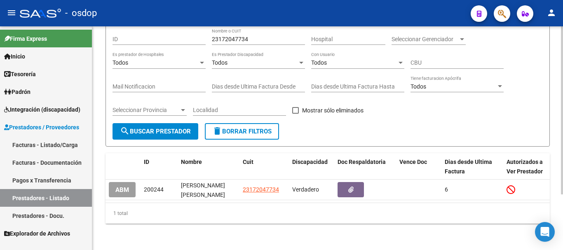
scroll to position [74, 0]
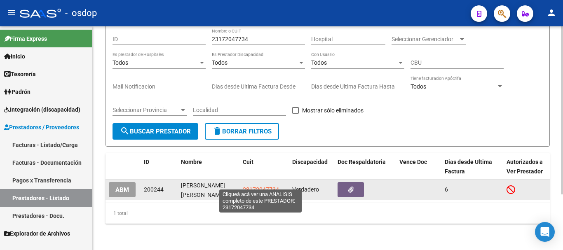
click at [267, 186] on span "23172047734" at bounding box center [261, 189] width 36 height 7
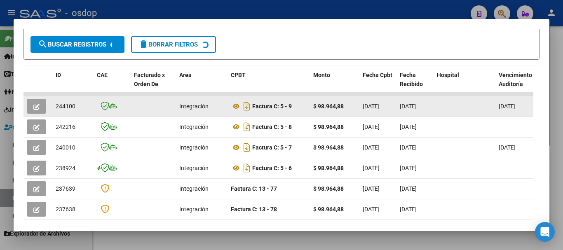
scroll to position [154, 0]
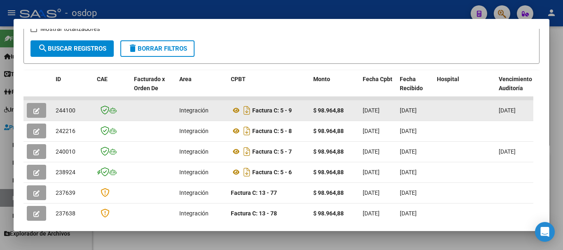
click at [32, 113] on button "button" at bounding box center [36, 110] width 19 height 15
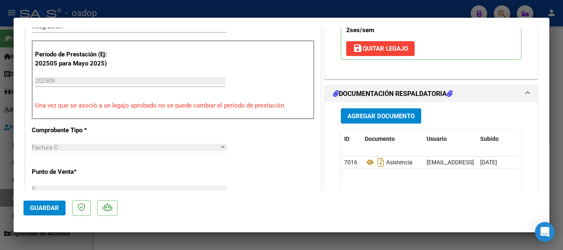
scroll to position [247, 0]
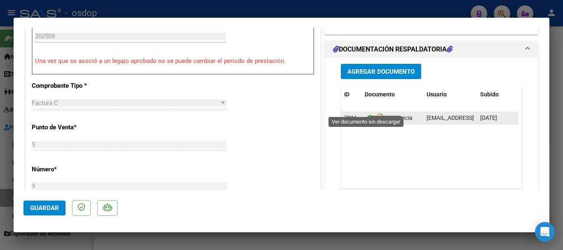
click at [366, 113] on icon at bounding box center [369, 118] width 11 height 10
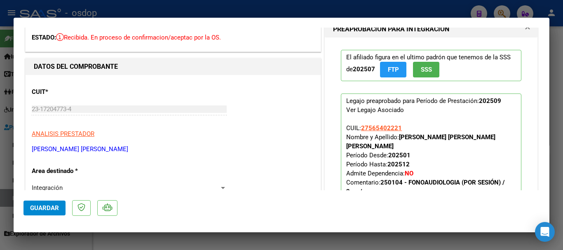
scroll to position [0, 0]
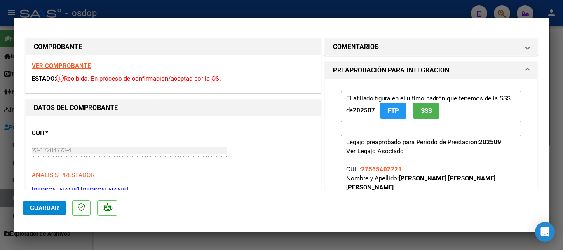
click at [78, 64] on strong "VER COMPROBANTE" at bounding box center [61, 65] width 59 height 7
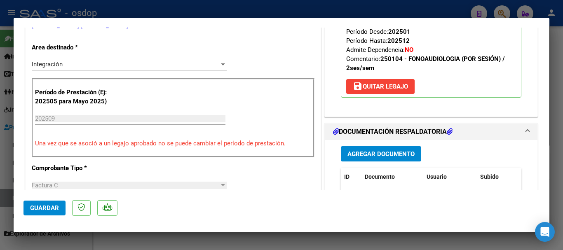
scroll to position [247, 0]
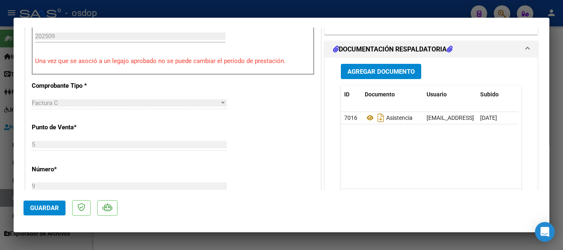
type input "$ 0,00"
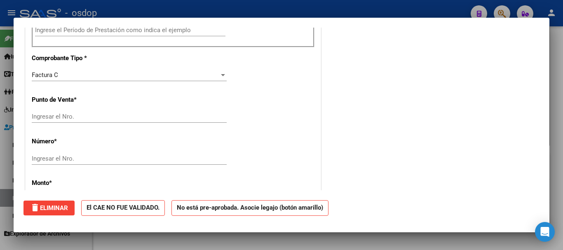
scroll to position [0, 0]
